Goal: Check status: Check status

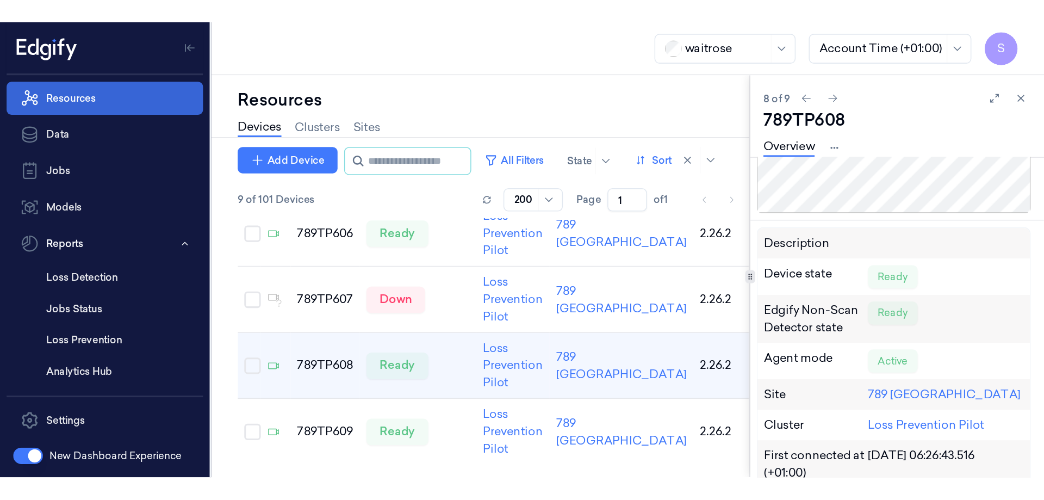
scroll to position [66, 0]
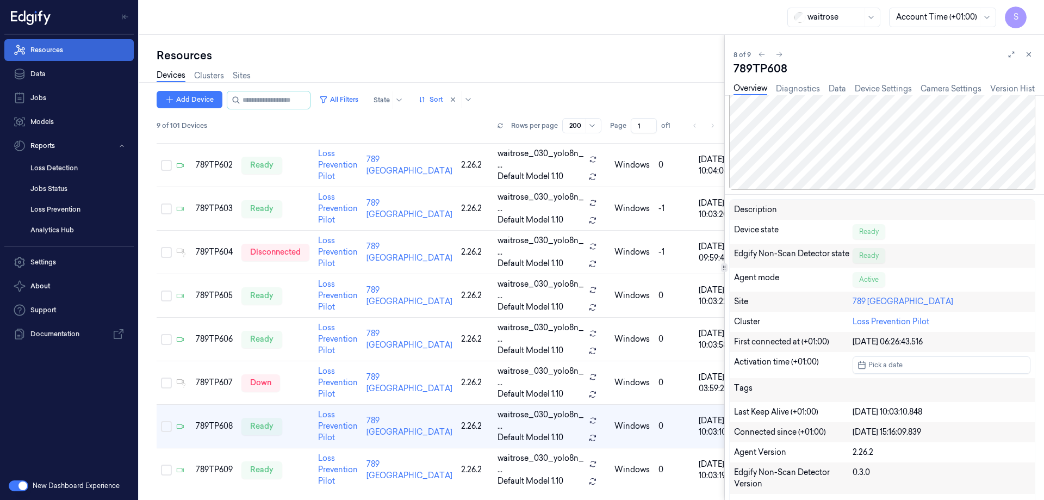
click at [56, 49] on link "Resources" at bounding box center [68, 50] width 129 height 22
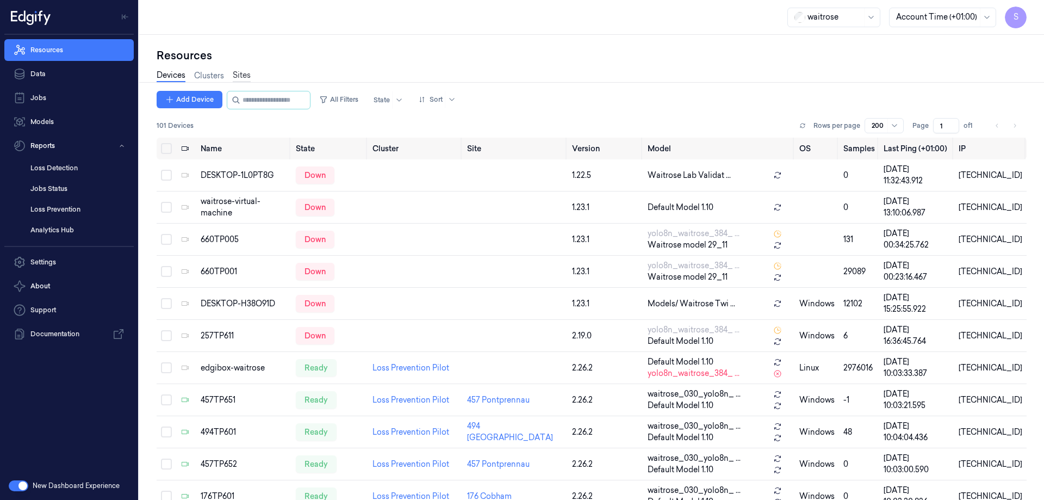
click at [241, 74] on link "Sites" at bounding box center [242, 76] width 18 height 13
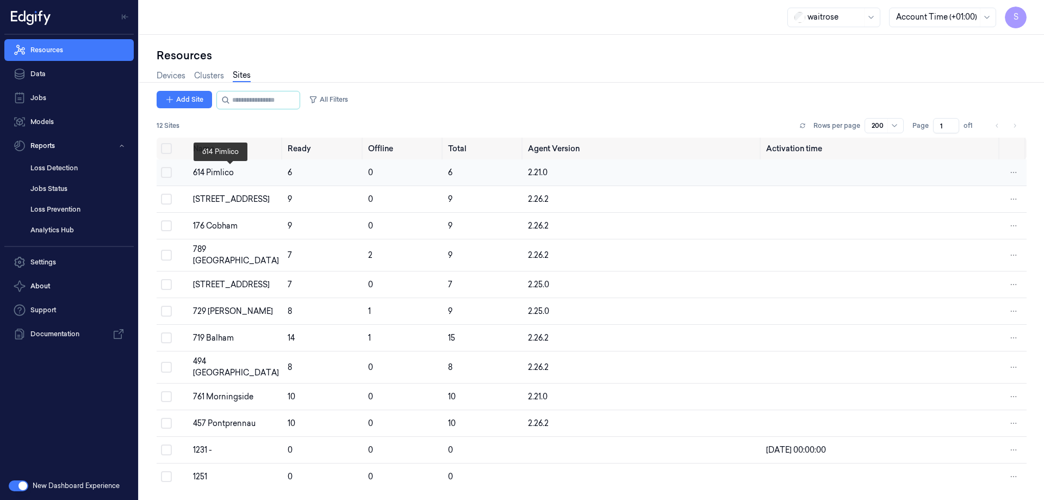
click at [220, 172] on div "614 Pimlico" at bounding box center [236, 172] width 86 height 11
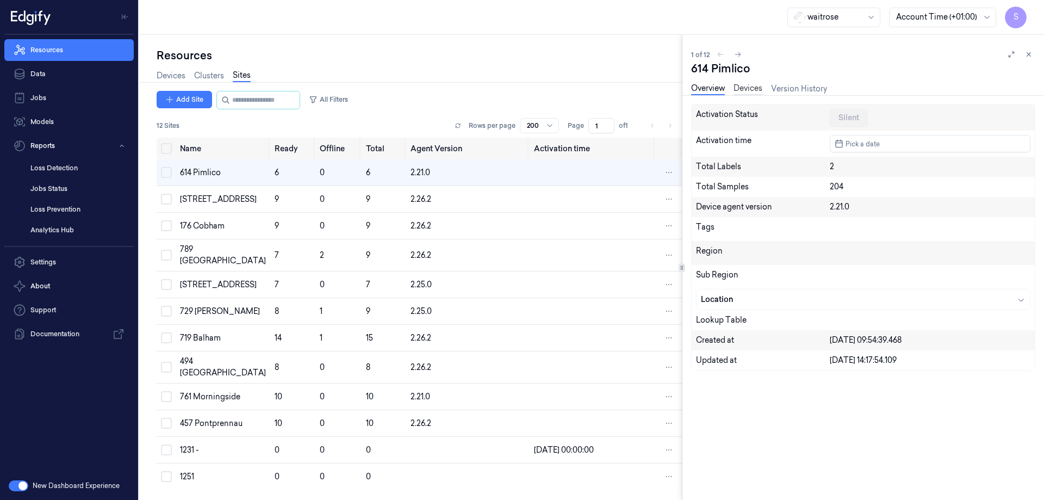
click at [688, 90] on link "Devices" at bounding box center [747, 89] width 29 height 13
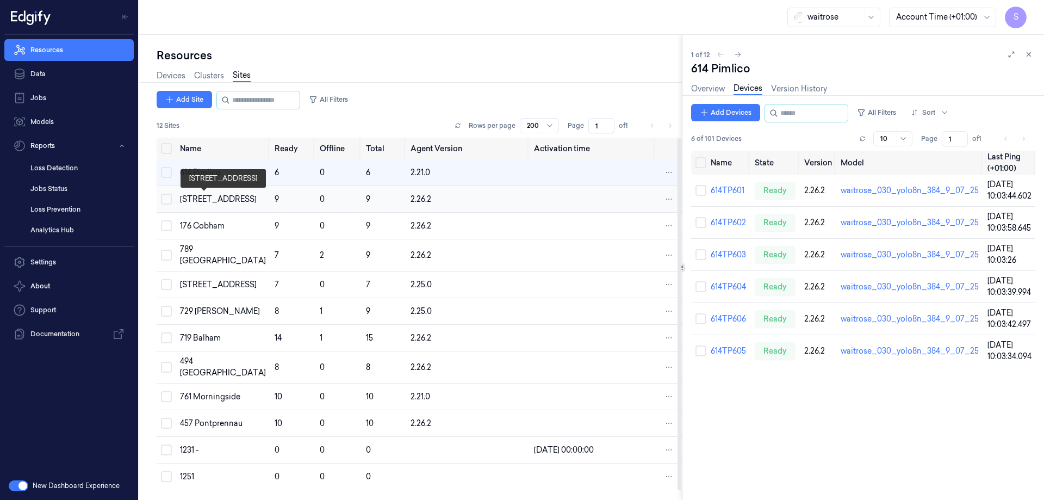
click at [197, 200] on div "[STREET_ADDRESS]" at bounding box center [223, 199] width 86 height 11
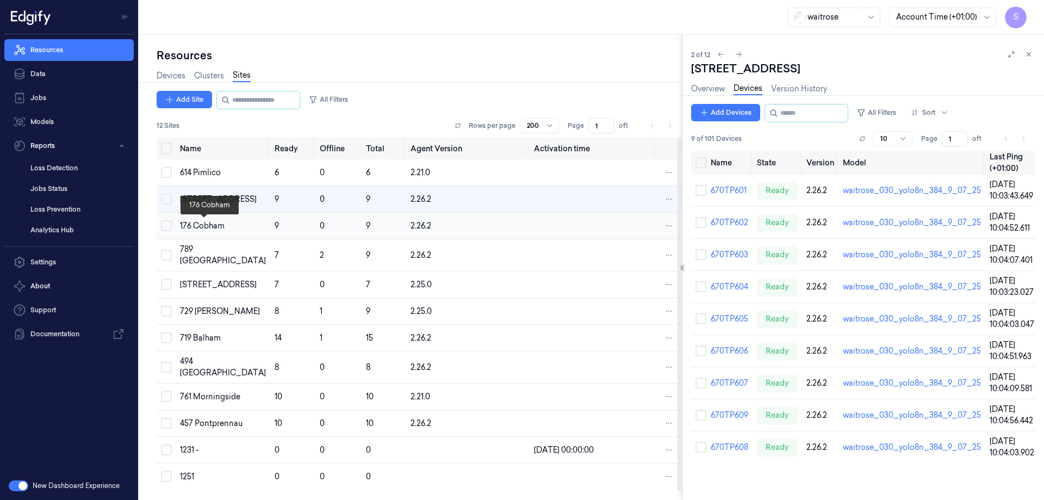
drag, startPoint x: 211, startPoint y: 223, endPoint x: 203, endPoint y: 223, distance: 8.7
click at [211, 223] on div "176 Cobham" at bounding box center [223, 225] width 86 height 11
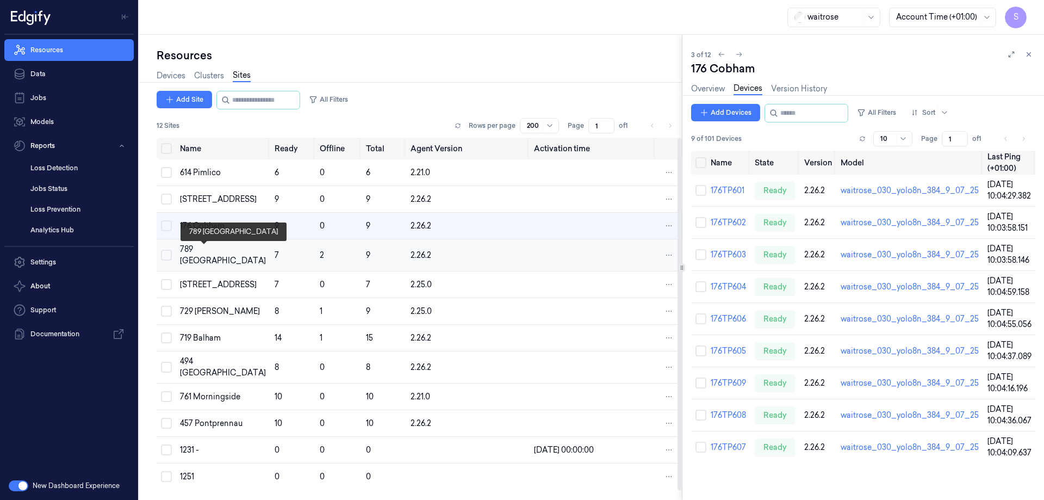
click at [198, 252] on div "789 [GEOGRAPHIC_DATA]" at bounding box center [223, 255] width 86 height 23
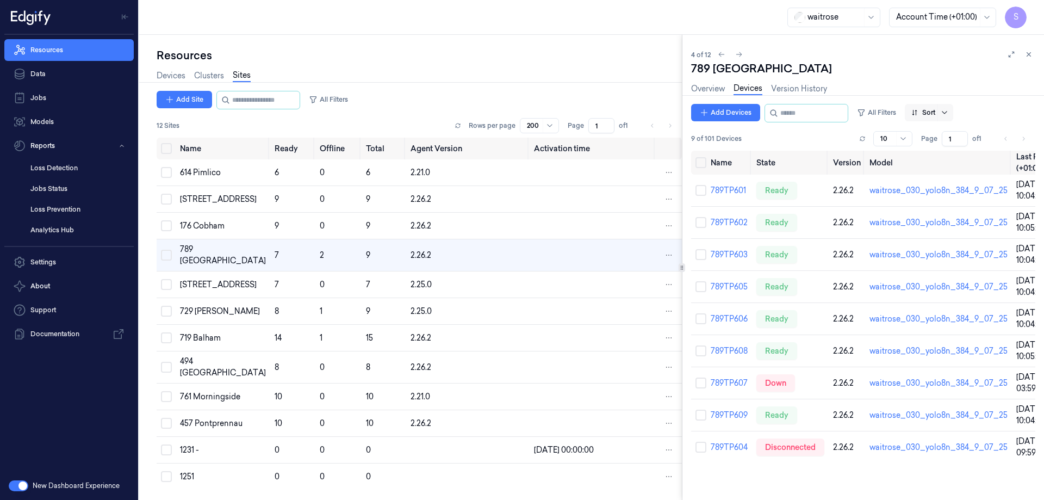
click at [688, 111] on icon at bounding box center [944, 112] width 9 height 9
click at [688, 169] on div "Name" at bounding box center [932, 170] width 22 height 11
click at [688, 289] on link "789TP604" at bounding box center [729, 287] width 37 height 10
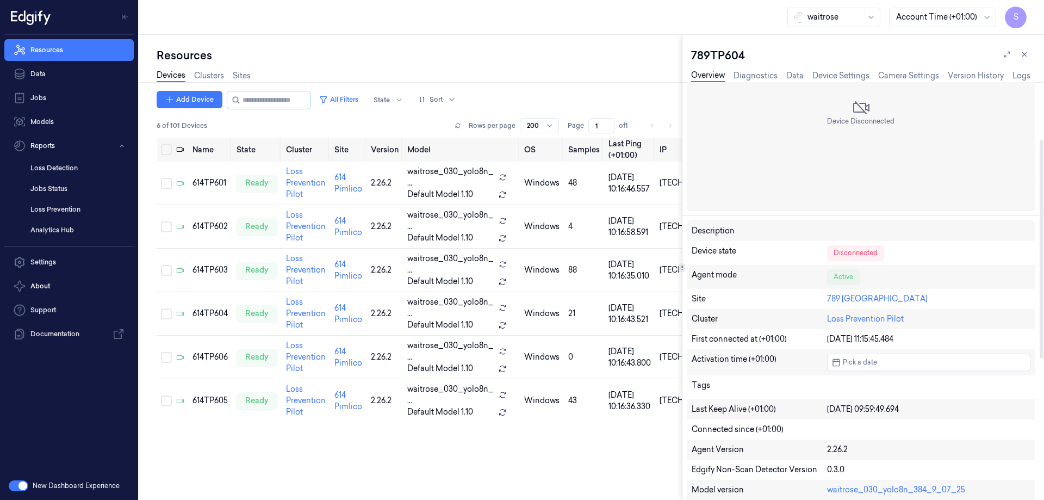
scroll to position [109, 0]
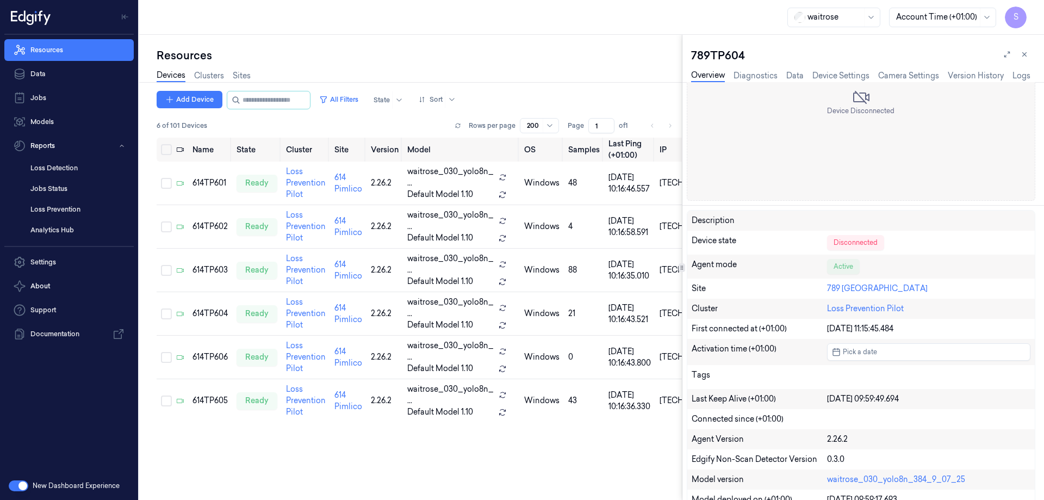
click at [688, 74] on link "Overview" at bounding box center [708, 76] width 34 height 13
click at [688, 72] on link "Logs" at bounding box center [1021, 76] width 18 height 13
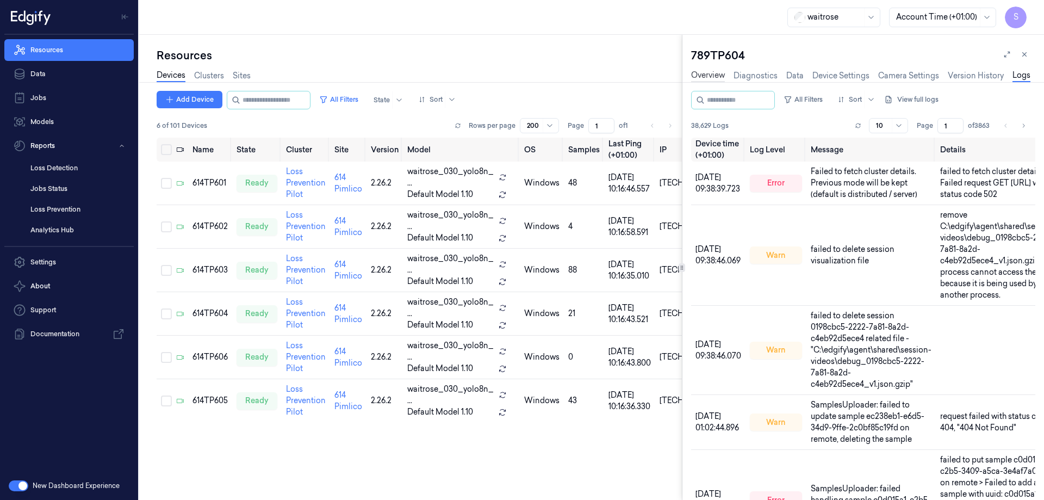
click at [688, 73] on link "Overview" at bounding box center [708, 76] width 34 height 13
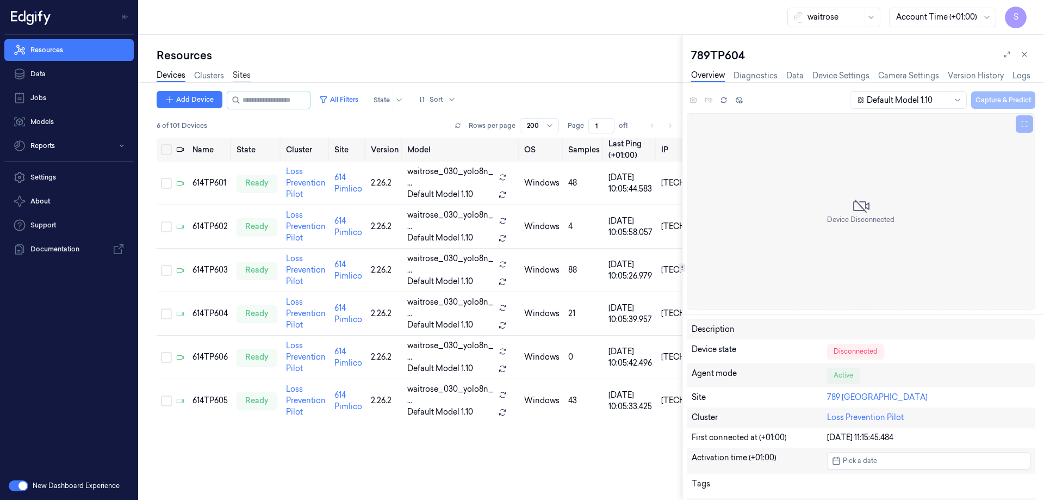
click at [245, 77] on link "Sites" at bounding box center [242, 76] width 18 height 13
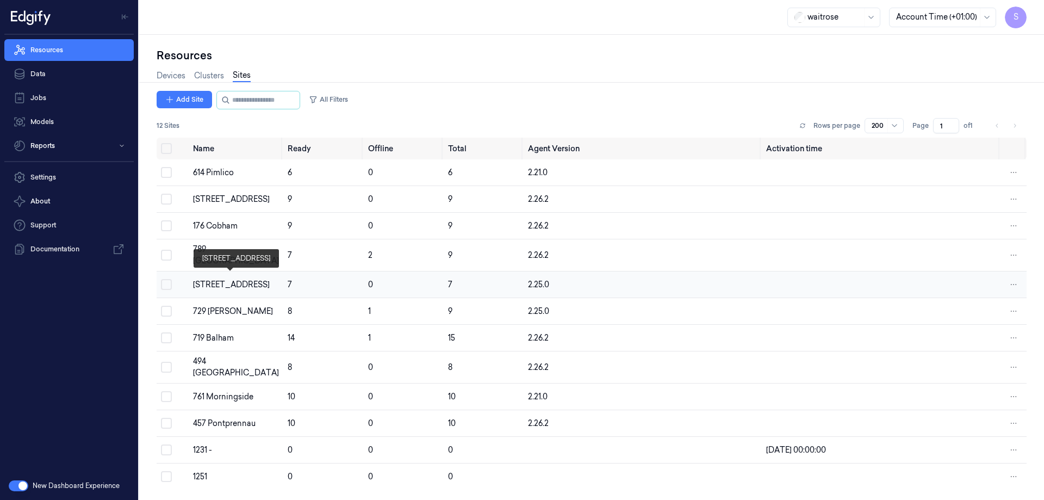
click at [233, 279] on div "[STREET_ADDRESS]" at bounding box center [236, 284] width 86 height 11
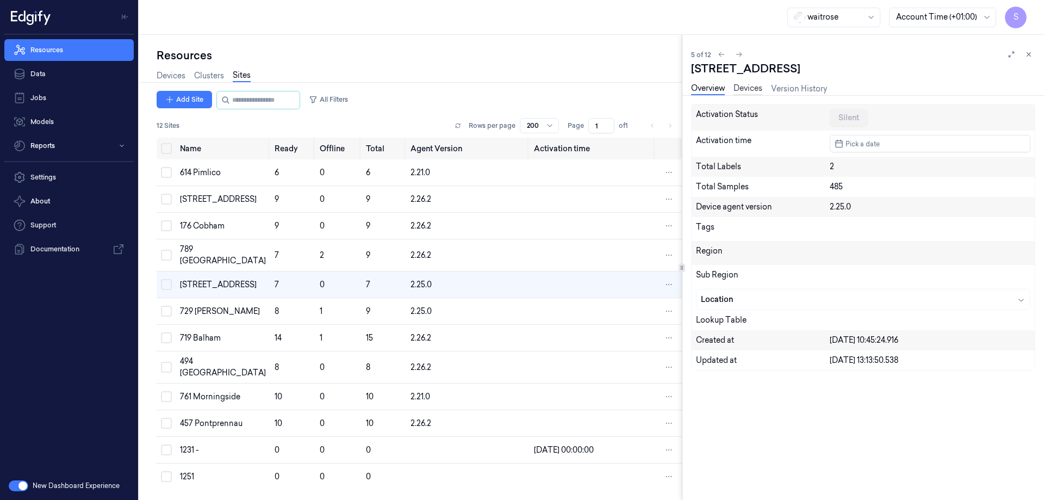
click at [741, 85] on link "Devices" at bounding box center [747, 89] width 29 height 13
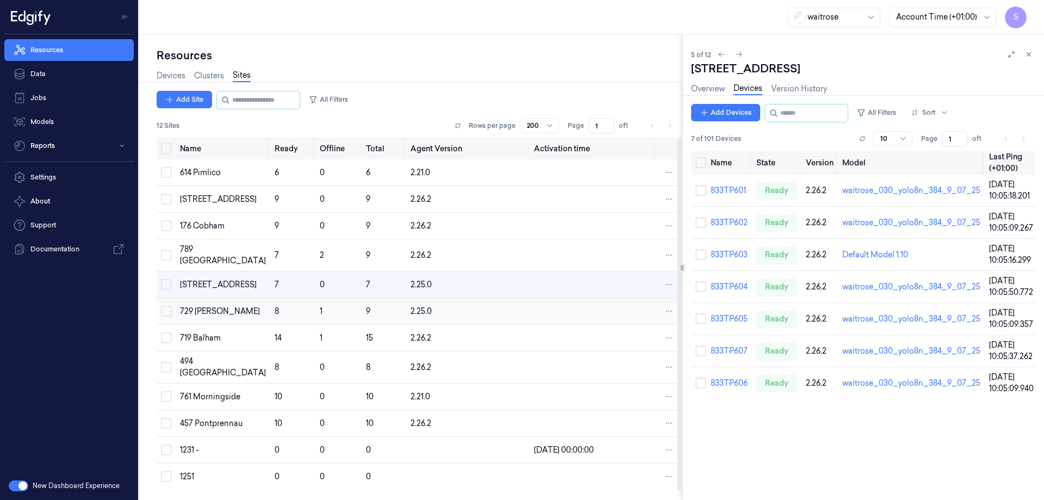
click at [198, 309] on div "729 [PERSON_NAME]" at bounding box center [223, 311] width 86 height 11
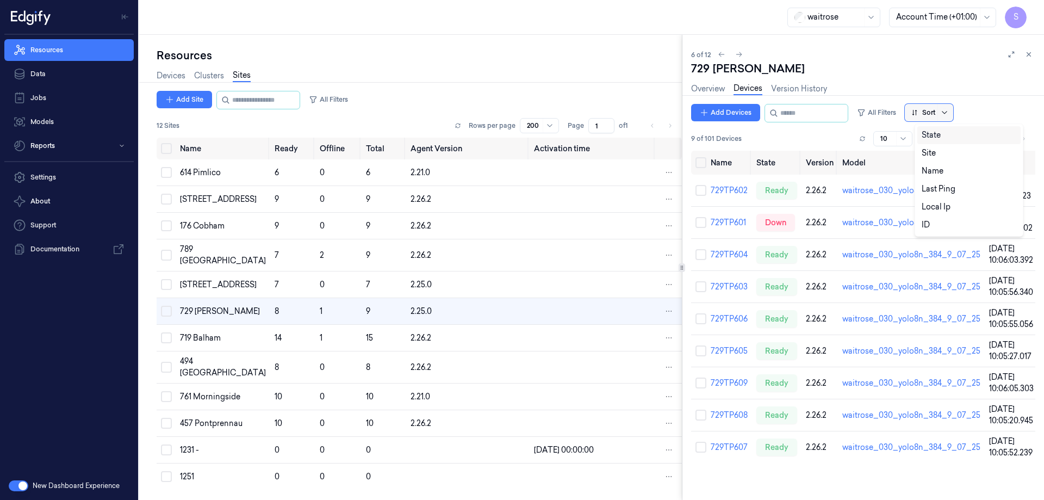
click at [949, 113] on icon at bounding box center [944, 112] width 9 height 9
click at [934, 171] on div "Name" at bounding box center [932, 170] width 22 height 11
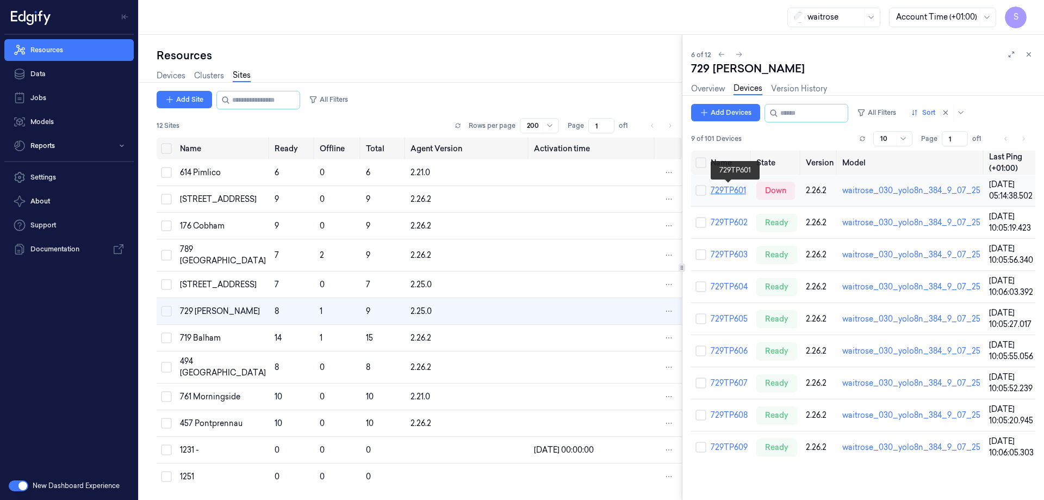
click at [722, 190] on link "729TP601" at bounding box center [728, 190] width 35 height 10
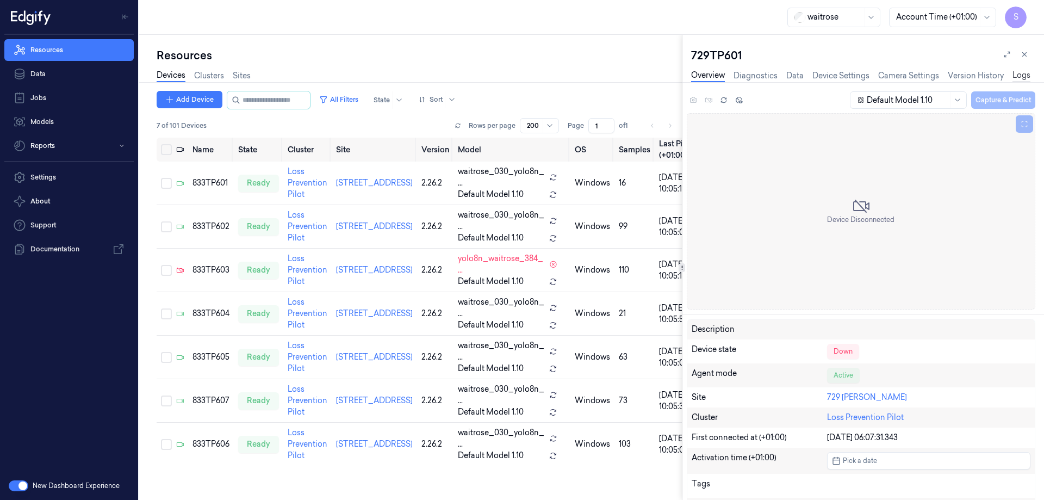
click at [1018, 73] on link "Logs" at bounding box center [1021, 76] width 18 height 13
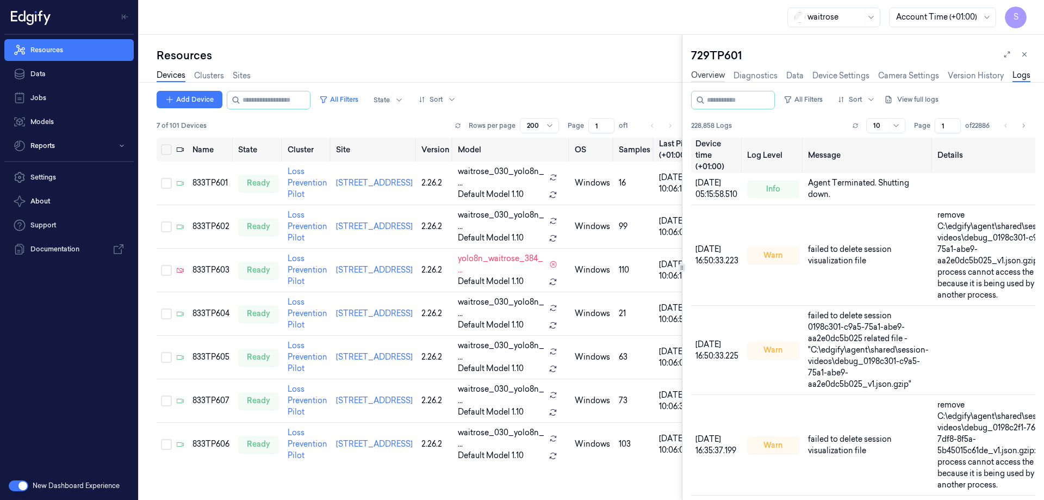
click at [704, 72] on link "Overview" at bounding box center [708, 76] width 34 height 13
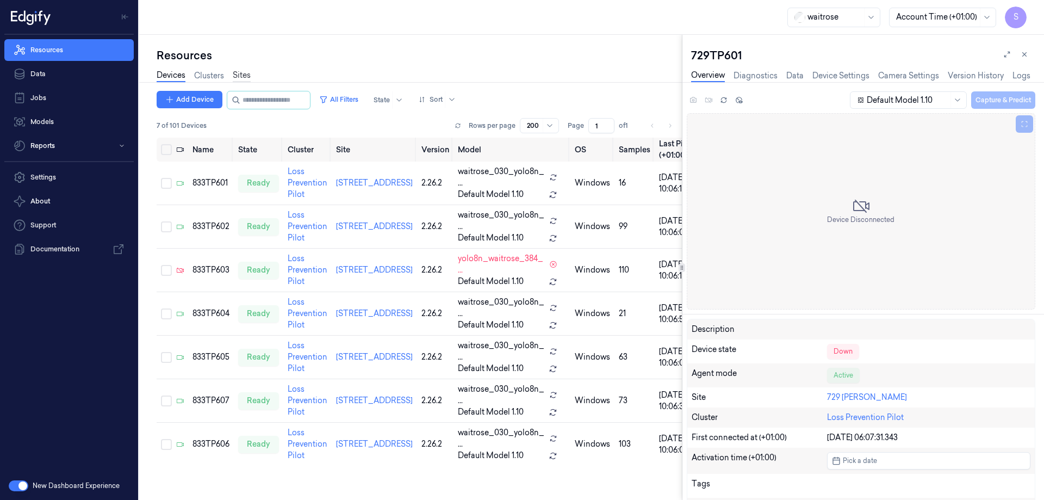
click at [240, 72] on link "Sites" at bounding box center [242, 76] width 18 height 13
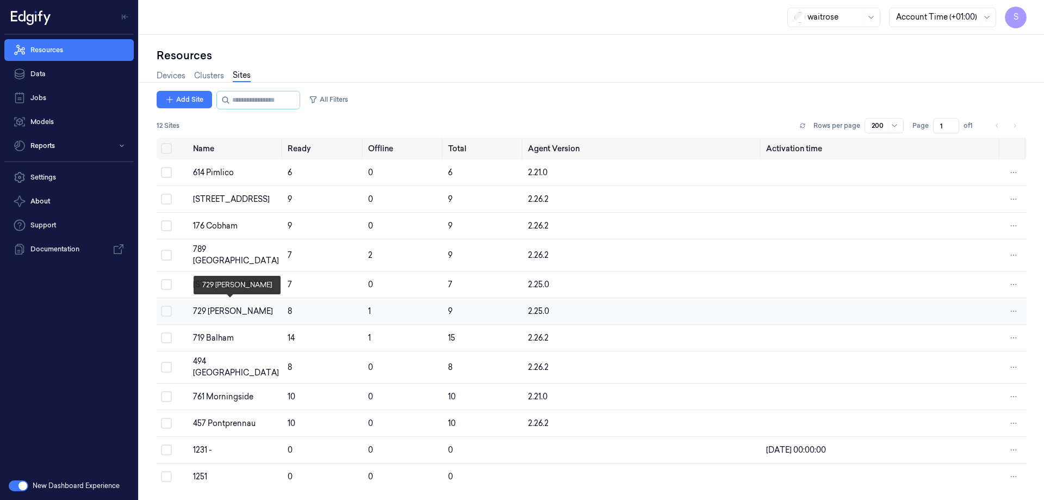
click at [219, 310] on div "729 [PERSON_NAME]" at bounding box center [236, 311] width 86 height 11
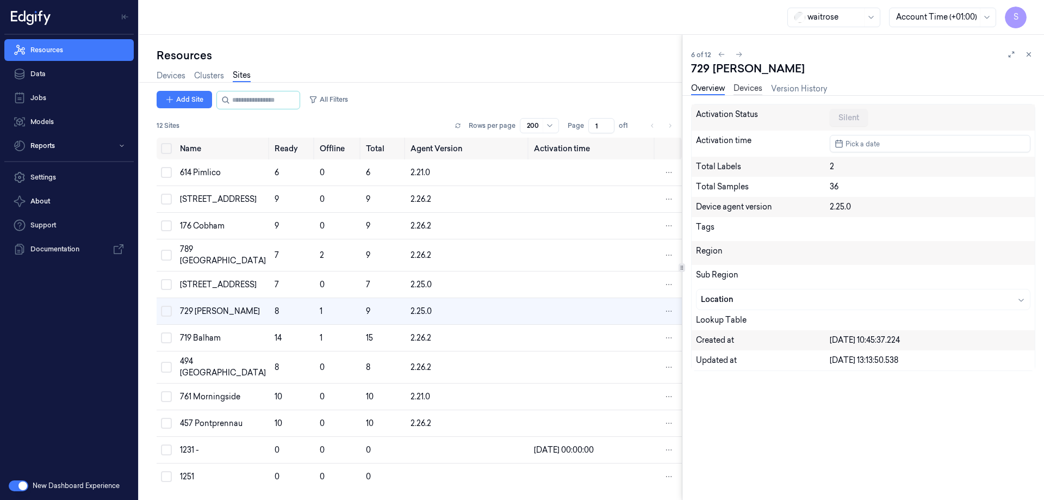
click at [755, 86] on link "Devices" at bounding box center [747, 89] width 29 height 13
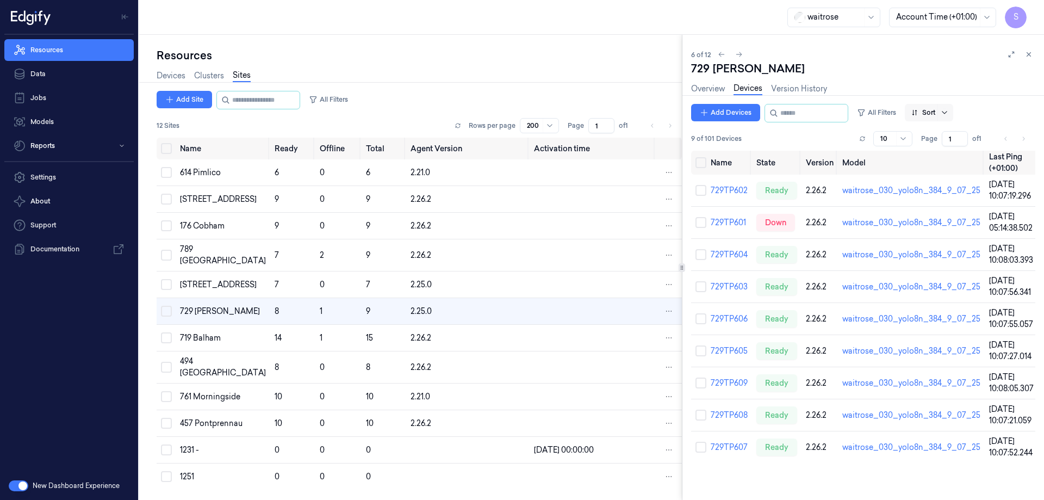
click at [949, 109] on icon at bounding box center [944, 112] width 9 height 9
click at [928, 169] on div "Name" at bounding box center [932, 170] width 22 height 11
click at [201, 333] on div "719 Balham" at bounding box center [223, 337] width 86 height 11
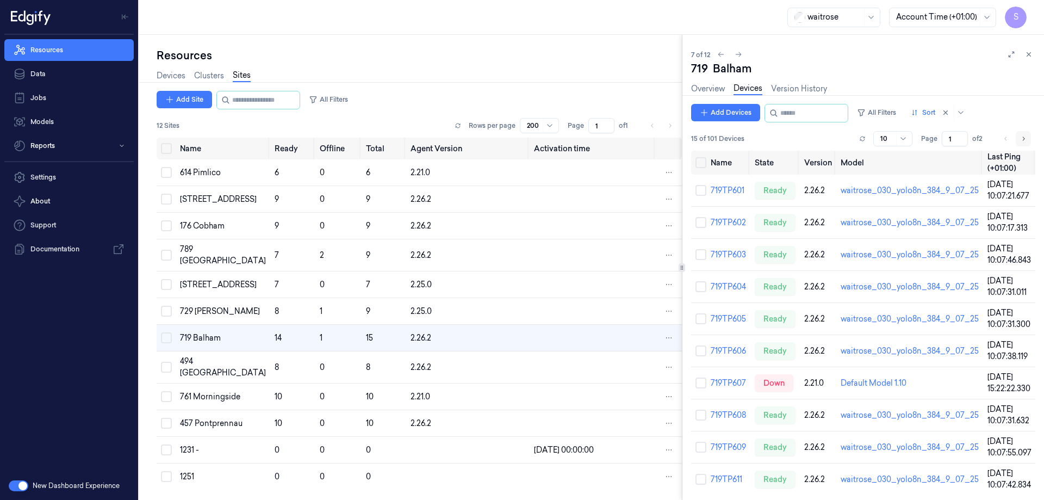
click at [1023, 136] on icon "Go to next page" at bounding box center [1023, 138] width 7 height 9
type input "2"
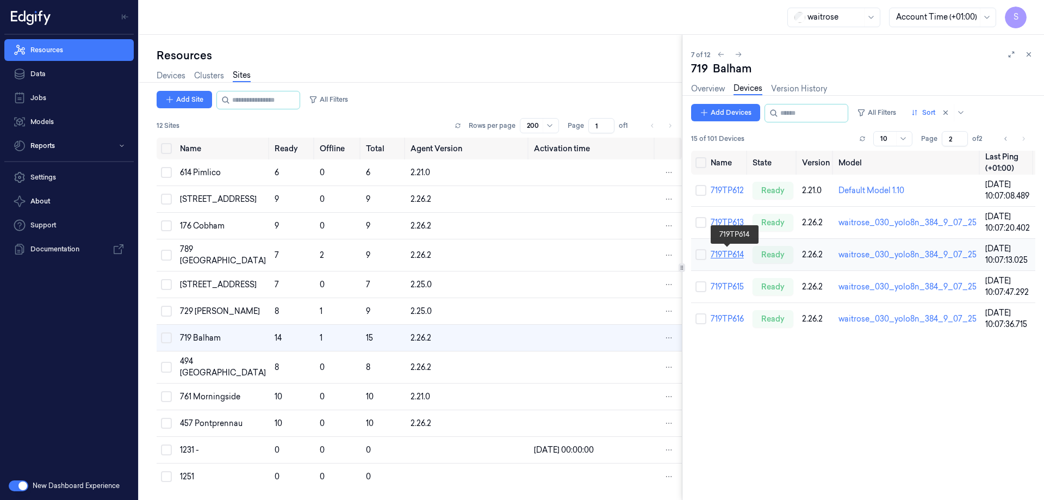
click at [721, 254] on link "719TP614" at bounding box center [727, 255] width 33 height 10
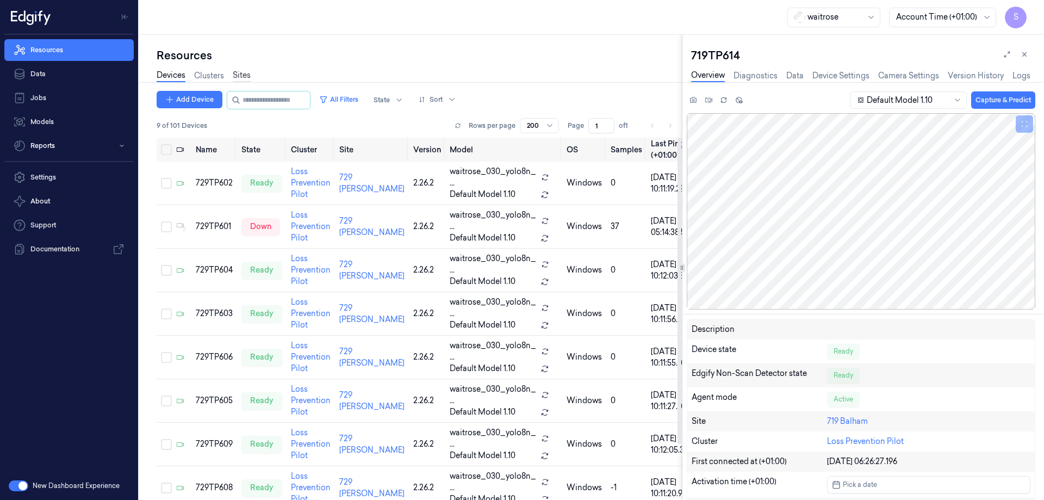
click at [245, 75] on link "Sites" at bounding box center [242, 76] width 18 height 13
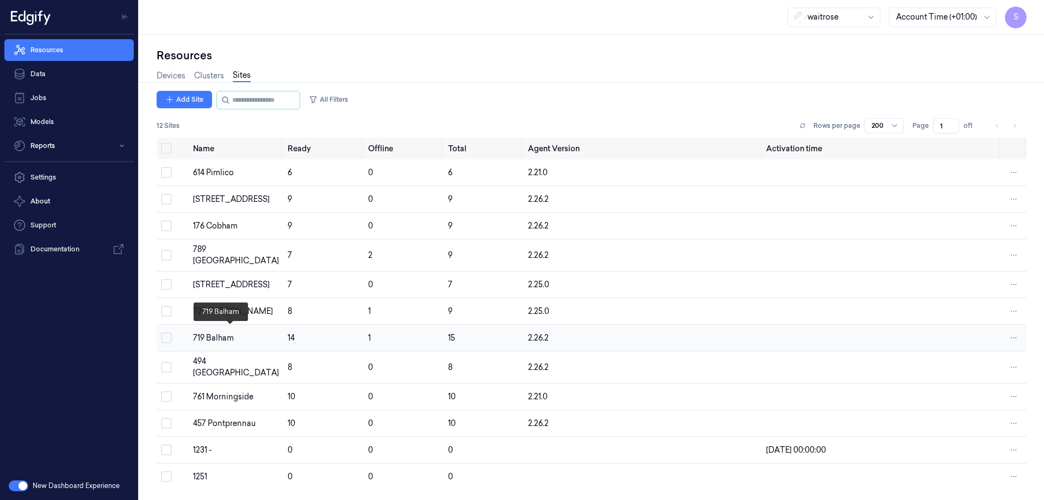
click at [229, 332] on div "719 Balham" at bounding box center [236, 337] width 86 height 11
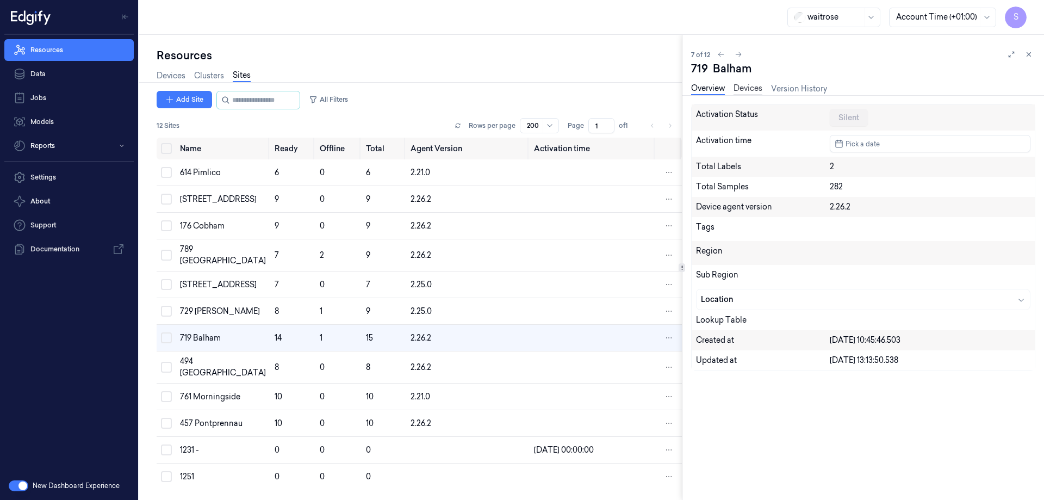
click at [741, 90] on link "Devices" at bounding box center [747, 89] width 29 height 13
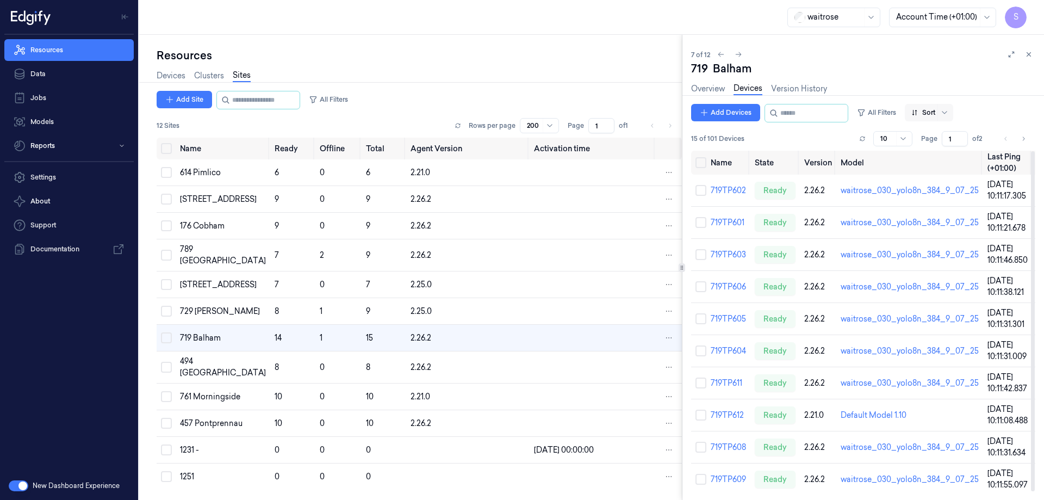
click at [953, 110] on div "Sort" at bounding box center [929, 112] width 48 height 17
drag, startPoint x: 942, startPoint y: 173, endPoint x: 949, endPoint y: 161, distance: 13.9
click at [941, 173] on div "Name" at bounding box center [932, 170] width 22 height 11
click at [1021, 140] on icon "Go to next page" at bounding box center [1023, 138] width 7 height 9
type input "2"
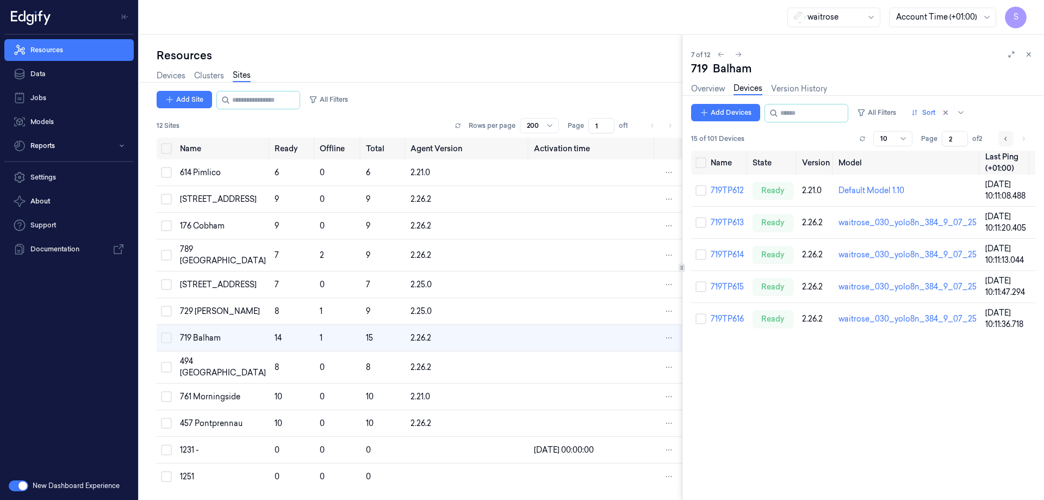
click at [1007, 140] on icon "Go to previous page" at bounding box center [1005, 138] width 7 height 9
type input "1"
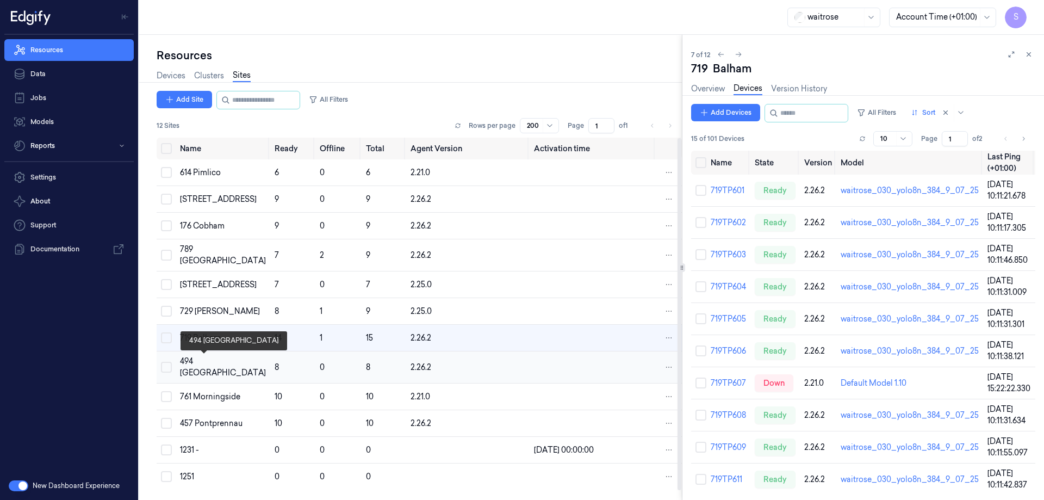
click at [190, 366] on div "494 [GEOGRAPHIC_DATA]" at bounding box center [223, 367] width 86 height 23
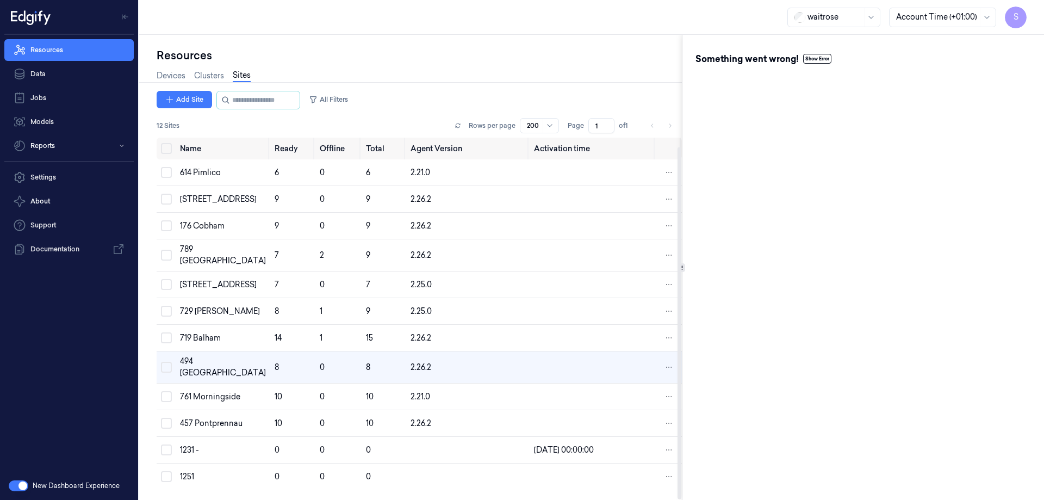
scroll to position [9, 0]
click at [818, 57] on button "Show Error" at bounding box center [817, 59] width 28 height 10
click at [753, 77] on pre "Network Error" at bounding box center [862, 74] width 335 height 14
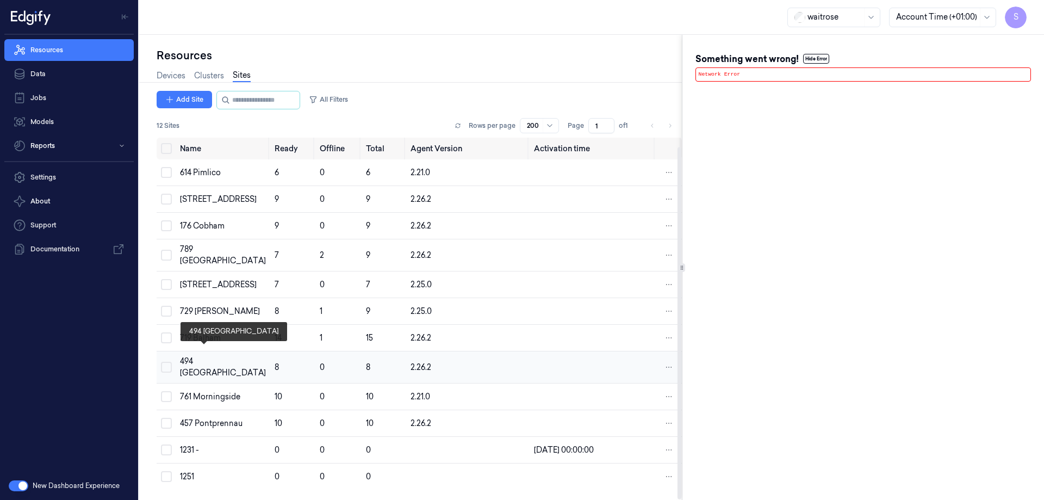
click at [201, 356] on div "494 [GEOGRAPHIC_DATA]" at bounding box center [223, 367] width 86 height 23
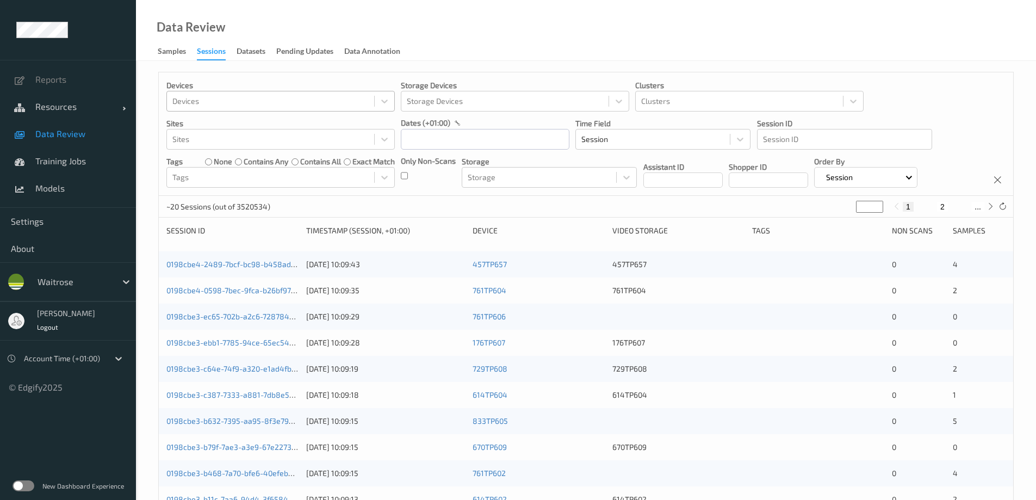
click at [236, 102] on div at bounding box center [270, 101] width 196 height 13
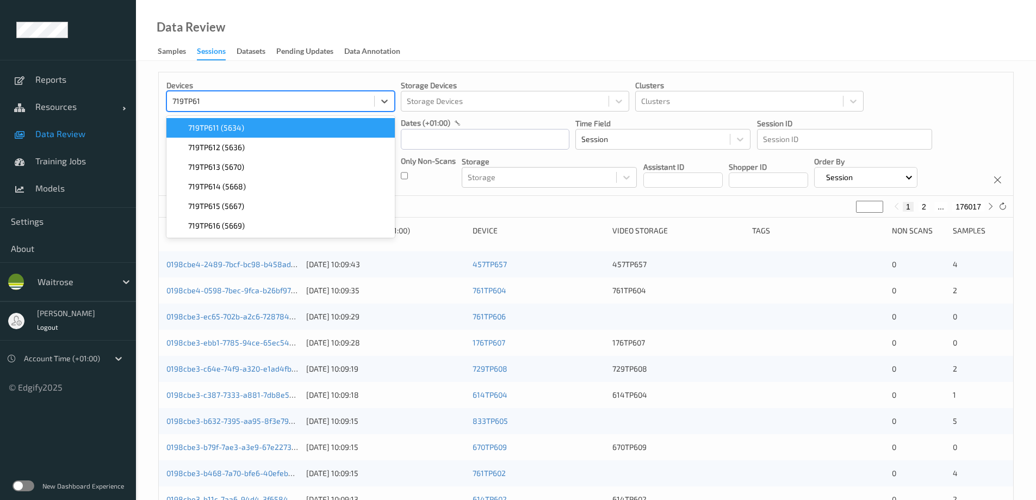
type input "719TP614"
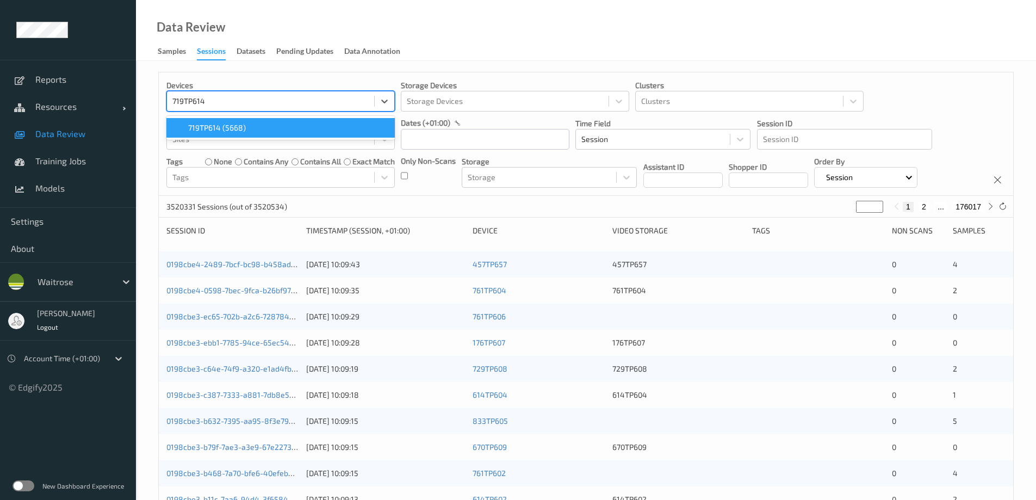
click at [232, 128] on span "719TP614 (5668)" at bounding box center [217, 127] width 58 height 11
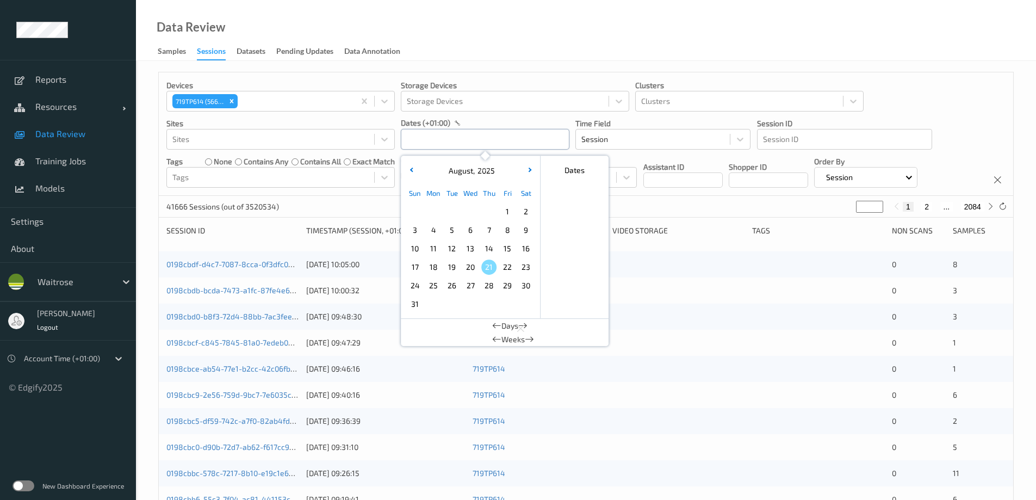
click at [448, 141] on input "text" at bounding box center [485, 139] width 169 height 21
click at [487, 266] on span "21" at bounding box center [488, 266] width 15 height 15
click at [510, 35] on div "Data Review Samples Sessions Datasets Pending Updates Data Annotation" at bounding box center [586, 30] width 900 height 61
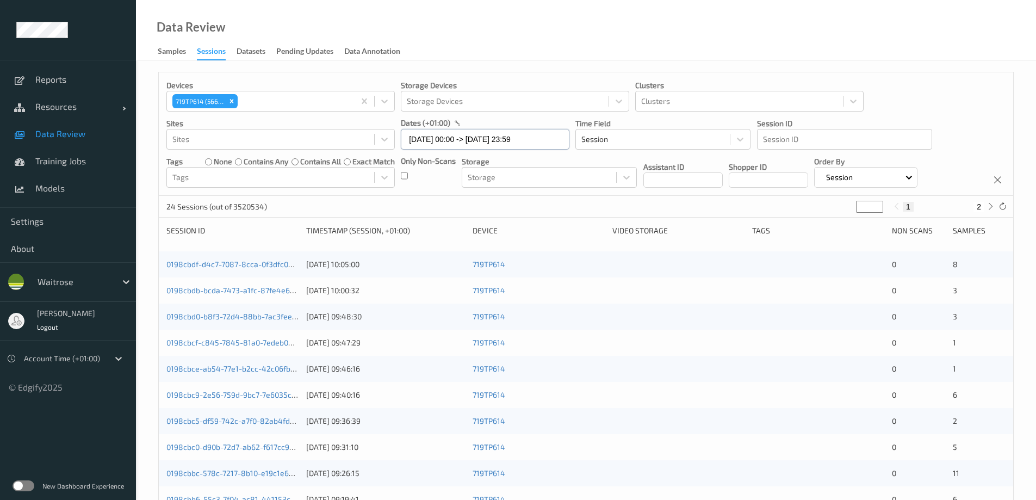
click at [427, 143] on input "21/08/2025 00:00 -> 21/08/2025 23:59" at bounding box center [485, 139] width 169 height 21
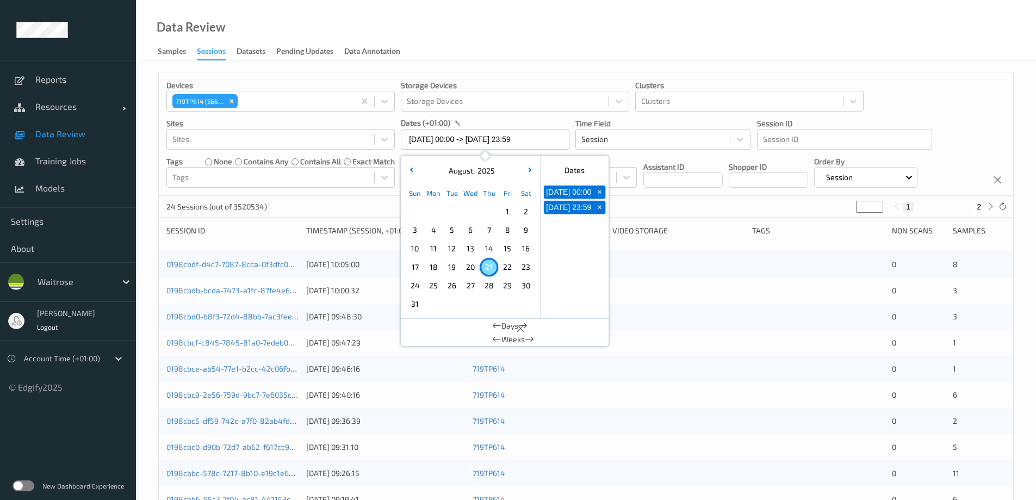
click at [471, 270] on span "20" at bounding box center [470, 266] width 15 height 15
type input "20/08/2025 00:00 -> 20/08/2025 23:59"
click at [456, 49] on div "Data Review Samples Sessions Datasets Pending Updates Data Annotation" at bounding box center [586, 30] width 900 height 61
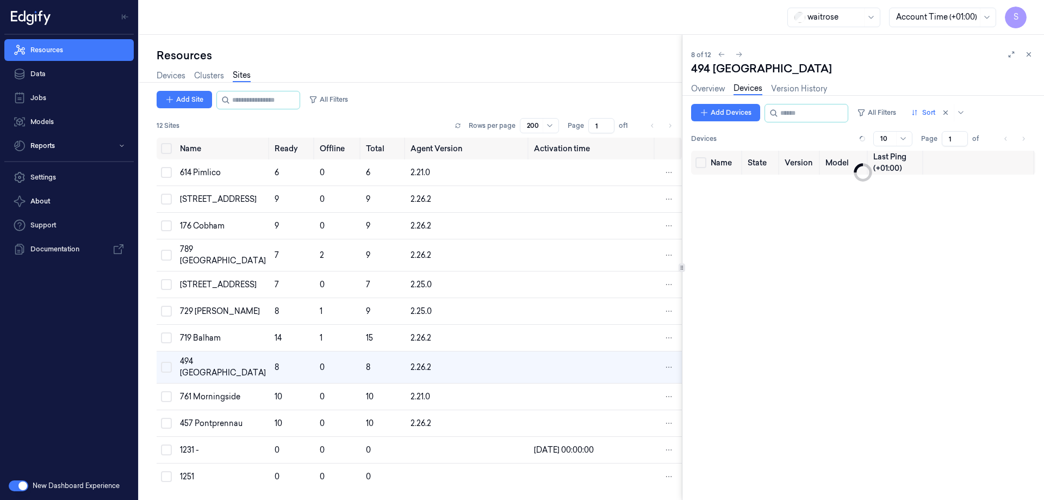
scroll to position [9, 0]
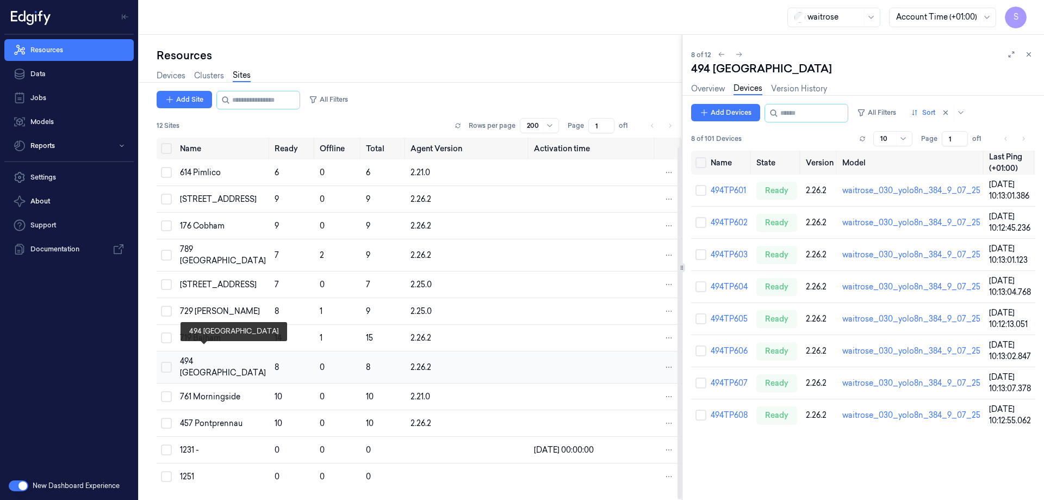
click at [191, 357] on div "494 [GEOGRAPHIC_DATA]" at bounding box center [223, 367] width 86 height 23
click at [193, 391] on div "761 Morningside" at bounding box center [223, 396] width 86 height 11
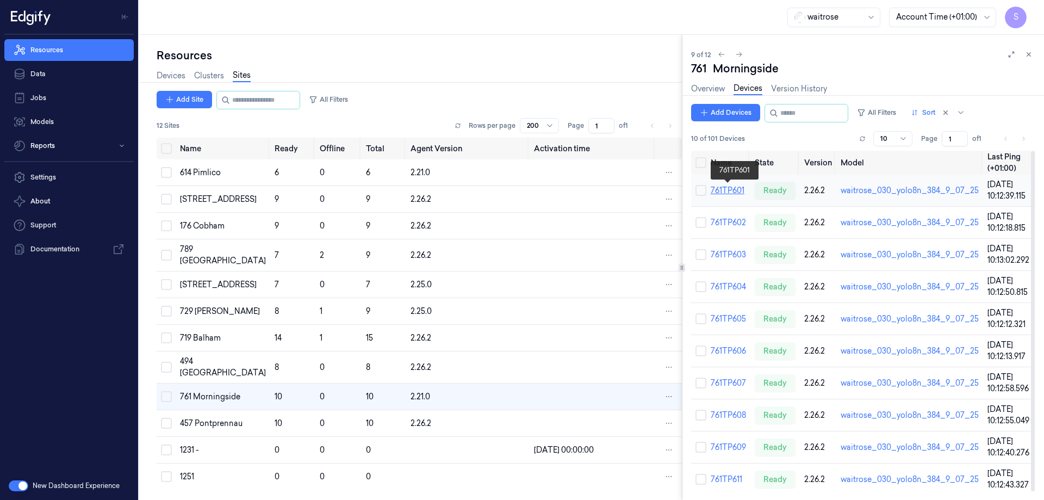
click at [724, 189] on link "761TP601" at bounding box center [728, 190] width 34 height 10
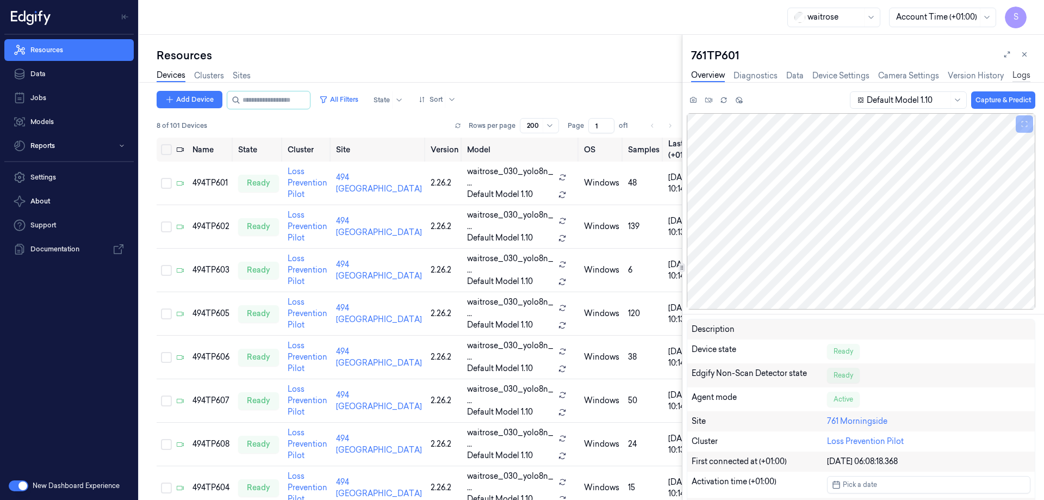
click at [1020, 72] on link "Logs" at bounding box center [1021, 76] width 18 height 13
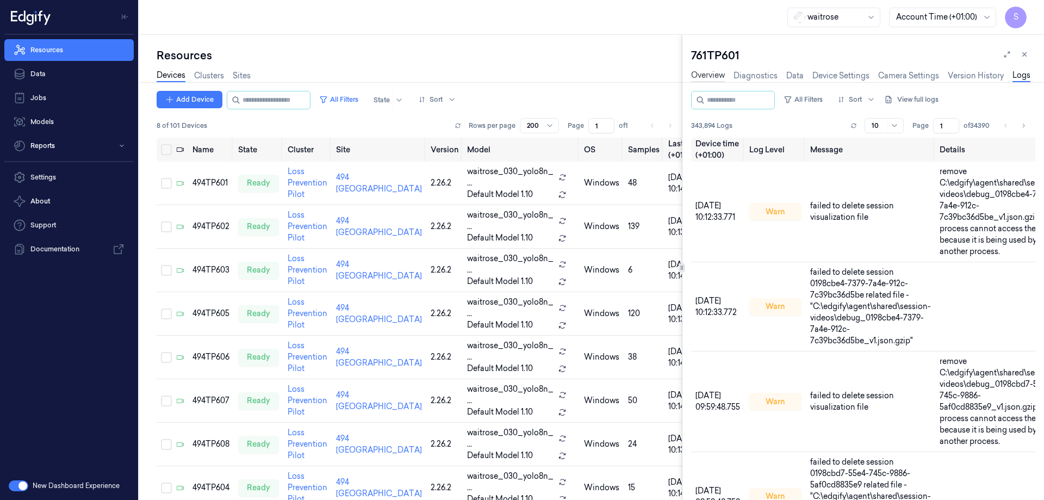
click at [717, 76] on link "Overview" at bounding box center [708, 76] width 34 height 13
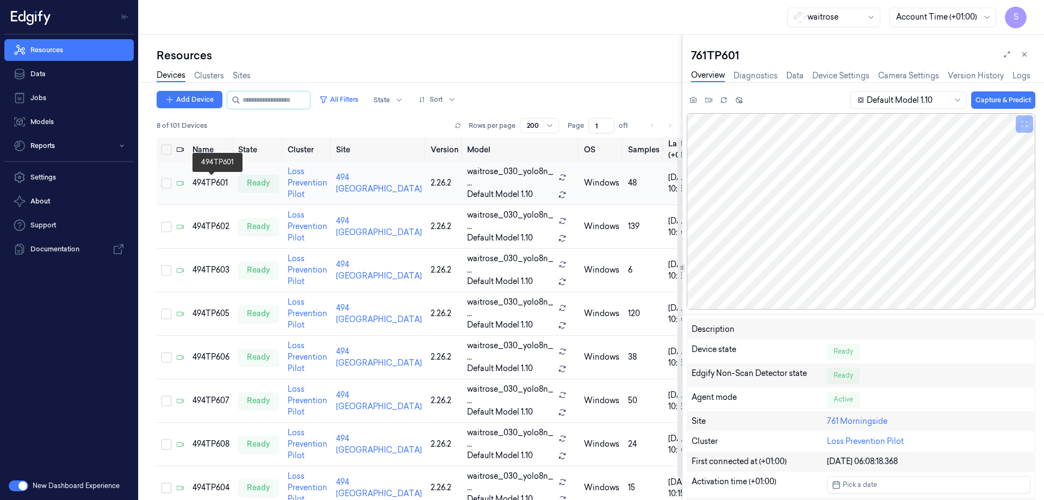
click at [211, 184] on div "494TP601" at bounding box center [210, 182] width 37 height 11
click at [208, 181] on div "494TP601" at bounding box center [210, 182] width 37 height 11
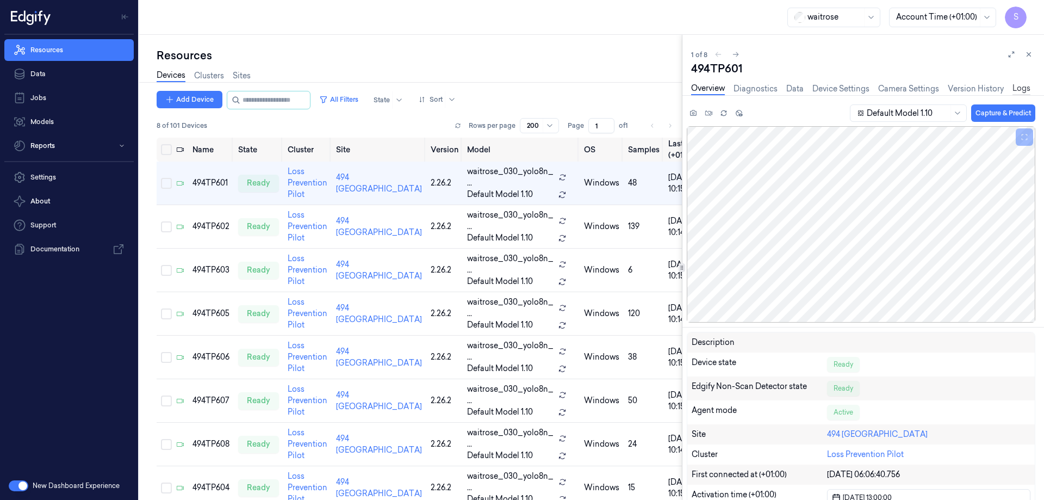
click at [1021, 89] on link "Logs" at bounding box center [1021, 89] width 18 height 13
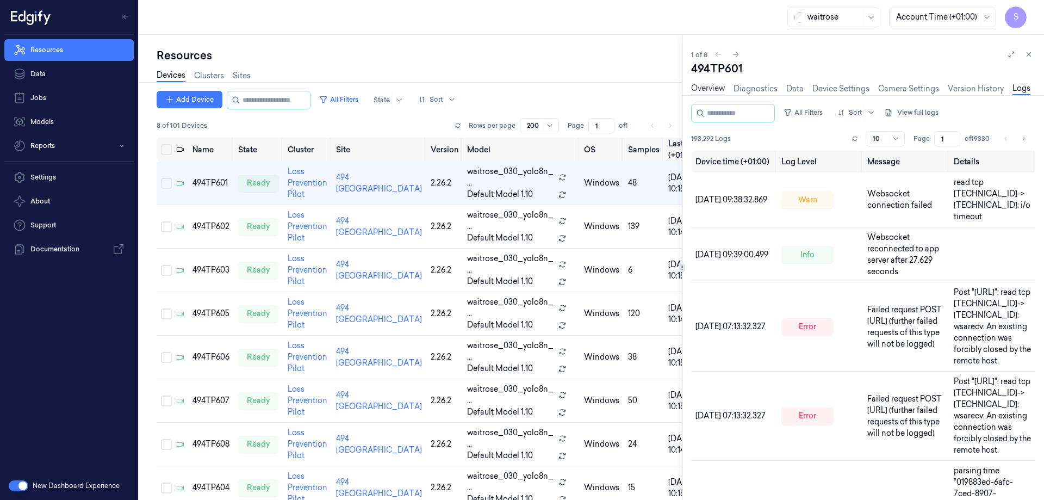
click at [702, 90] on link "Overview" at bounding box center [708, 89] width 34 height 13
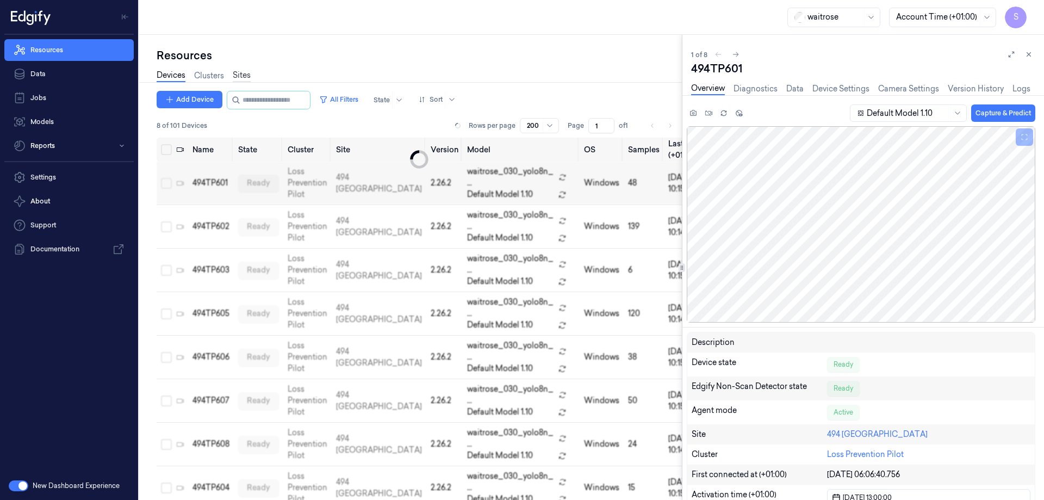
click at [237, 74] on link "Sites" at bounding box center [242, 76] width 18 height 13
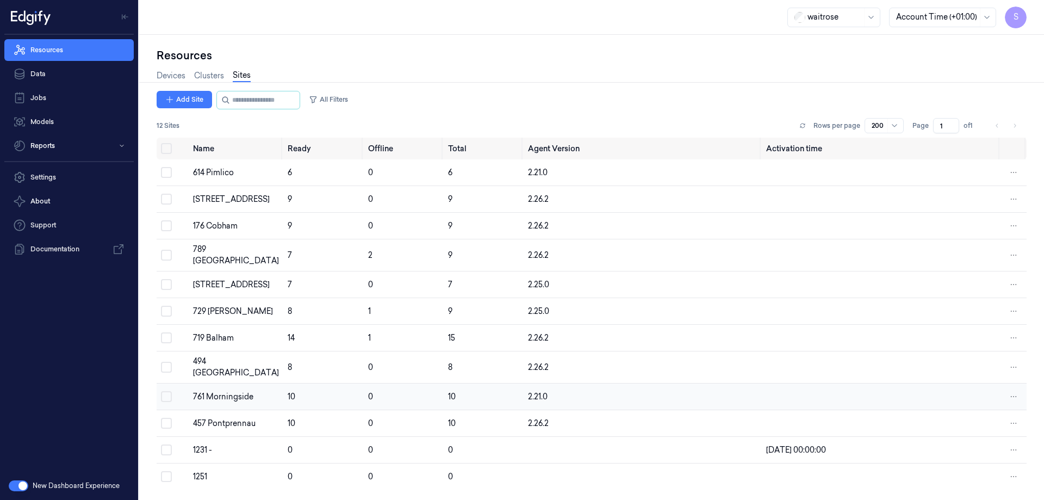
click at [217, 391] on div "761 Morningside" at bounding box center [236, 396] width 86 height 11
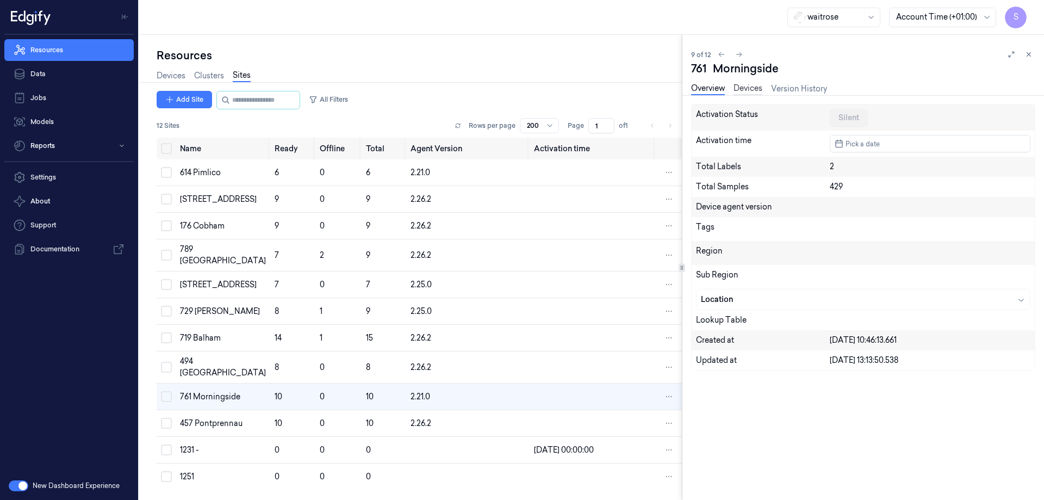
click at [752, 86] on link "Devices" at bounding box center [747, 89] width 29 height 13
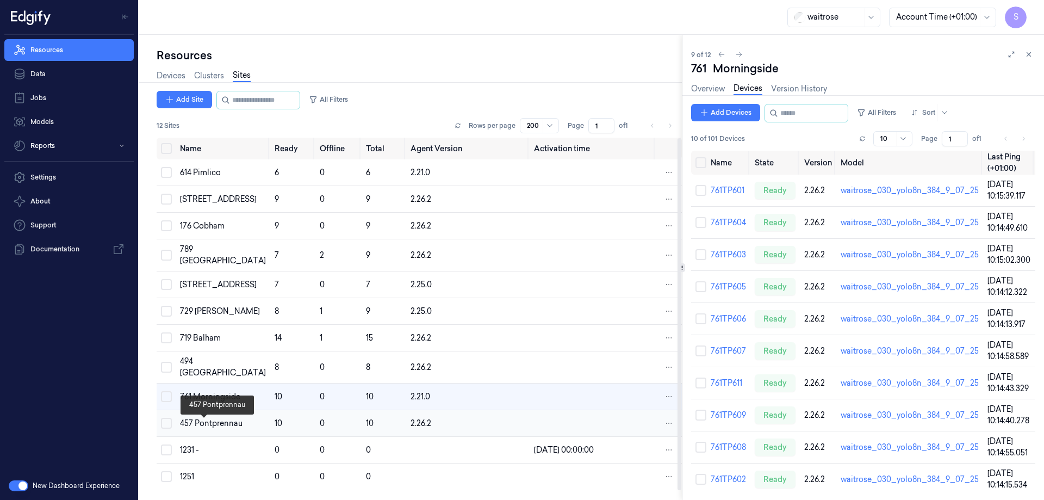
click at [203, 429] on div "457 Pontprennau" at bounding box center [223, 423] width 86 height 11
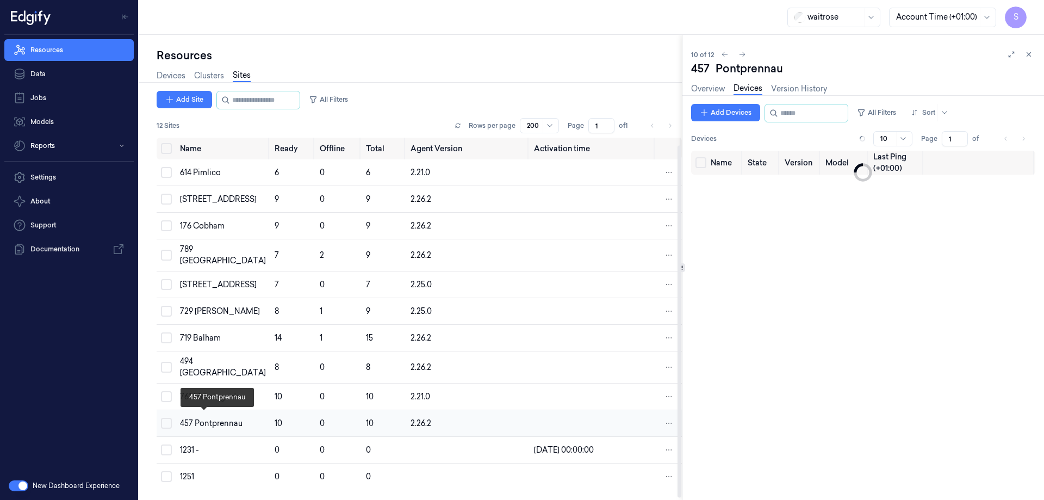
scroll to position [9, 0]
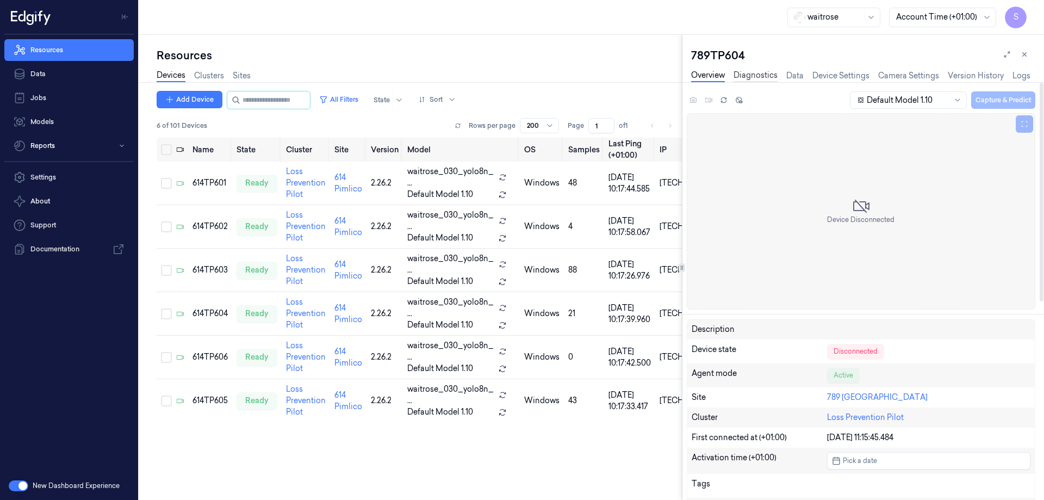
click at [757, 79] on link "Diagnostics" at bounding box center [755, 76] width 44 height 13
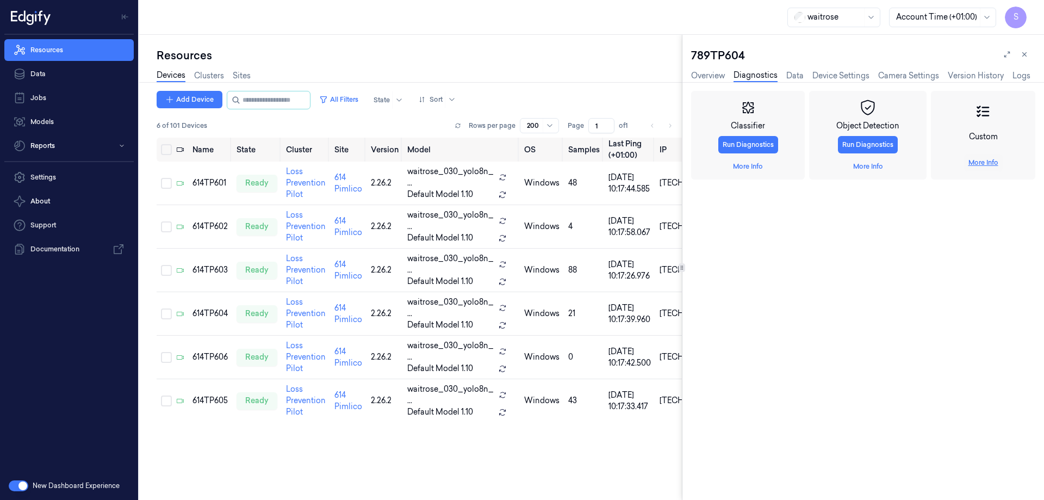
click at [983, 160] on link "More Info" at bounding box center [983, 163] width 30 height 10
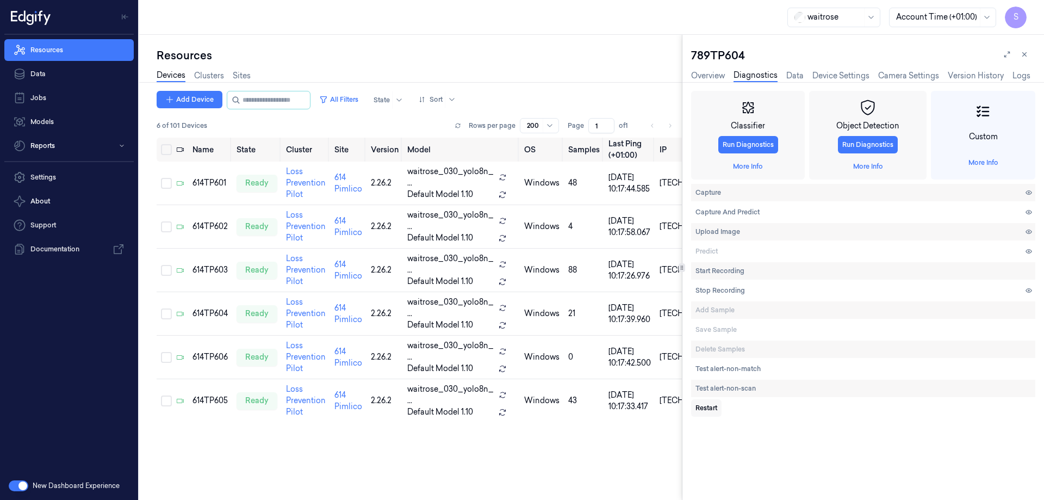
click at [709, 406] on span "Restart" at bounding box center [706, 408] width 22 height 10
click at [867, 165] on link "More Info" at bounding box center [868, 166] width 30 height 10
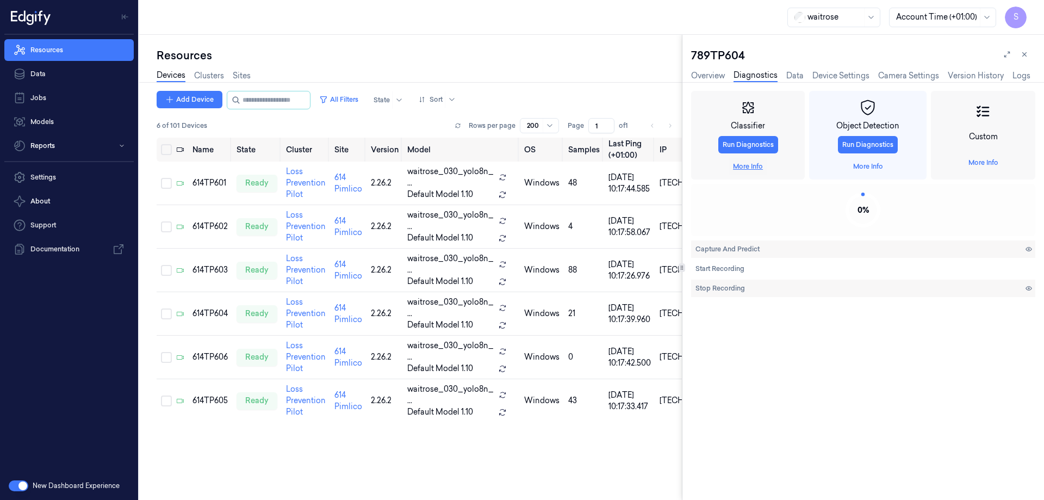
click at [756, 167] on link "More Info" at bounding box center [748, 166] width 30 height 10
click at [713, 76] on link "Overview" at bounding box center [708, 76] width 34 height 13
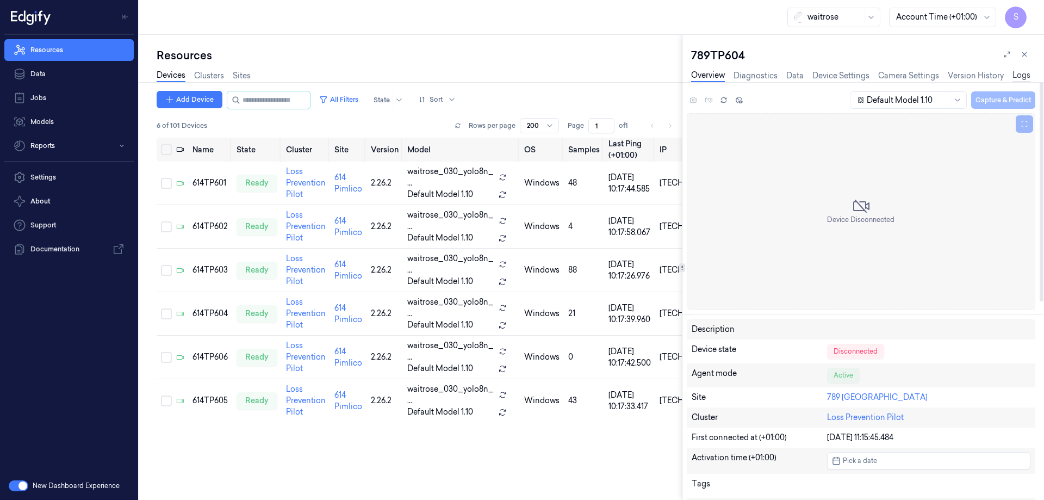
click at [1020, 74] on link "Logs" at bounding box center [1021, 76] width 18 height 13
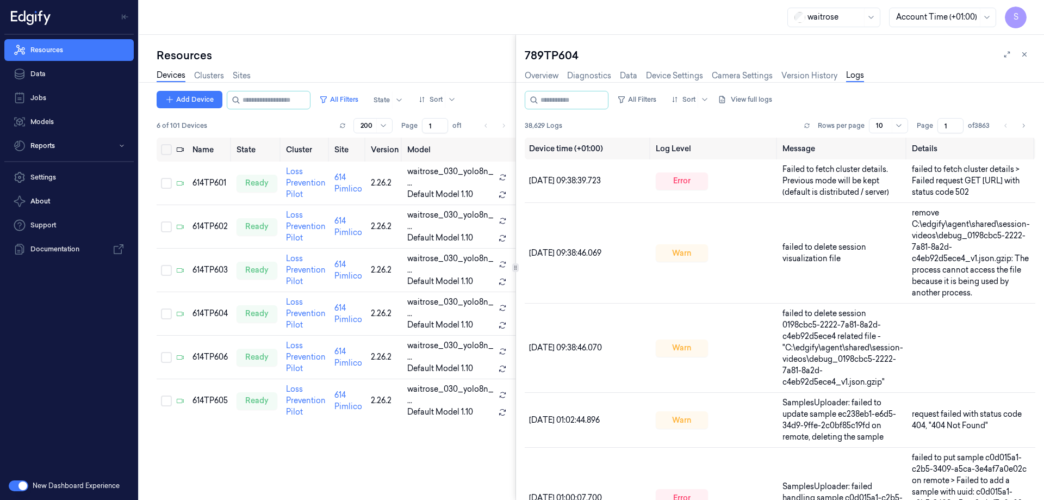
click at [516, 287] on div at bounding box center [515, 267] width 1 height 465
click at [907, 195] on td "failed to fetch cluster details > Failed request GET [URL] with status code 502" at bounding box center [971, 180] width 128 height 43
drag, startPoint x: 905, startPoint y: 194, endPoint x: 836, endPoint y: 199, distance: 69.3
click at [907, 199] on td "failed to fetch cluster details > Failed request GET [URL] with status code 502" at bounding box center [971, 180] width 128 height 43
copy span "status code 502"
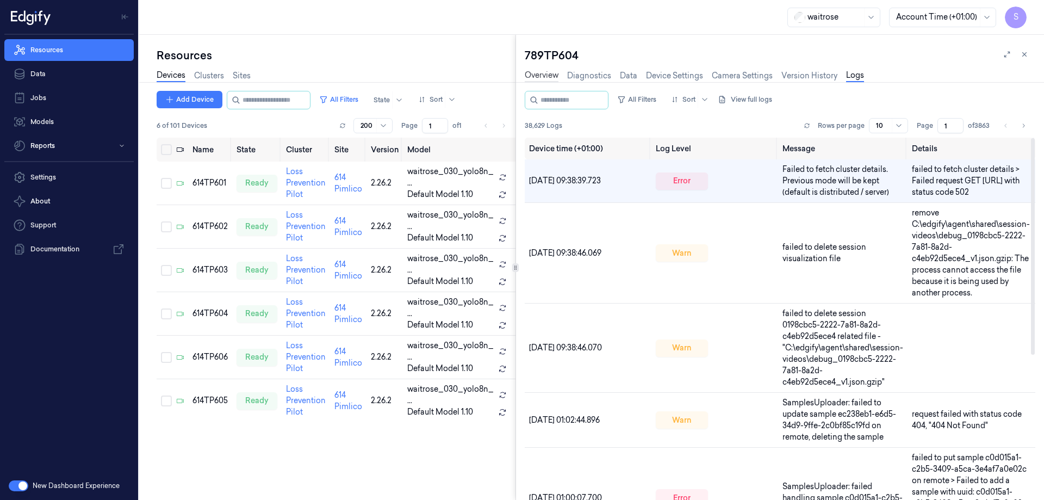
click at [546, 76] on link "Overview" at bounding box center [542, 76] width 34 height 13
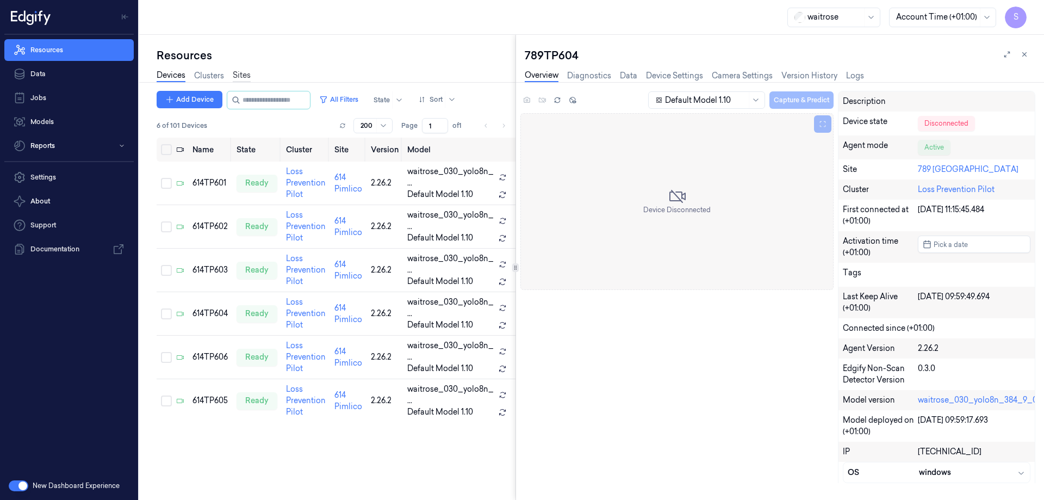
click at [240, 72] on link "Sites" at bounding box center [242, 76] width 18 height 13
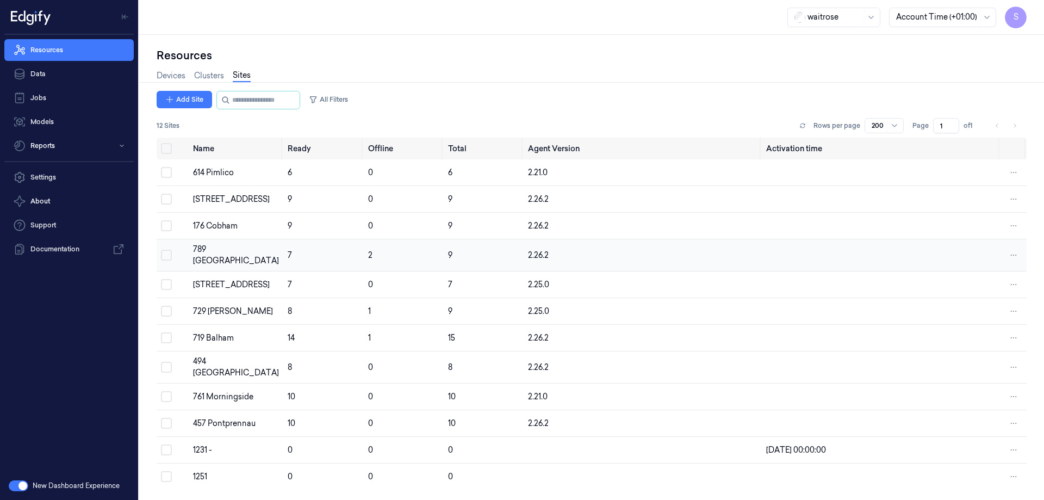
click at [221, 248] on div "789 [GEOGRAPHIC_DATA]" at bounding box center [236, 255] width 86 height 23
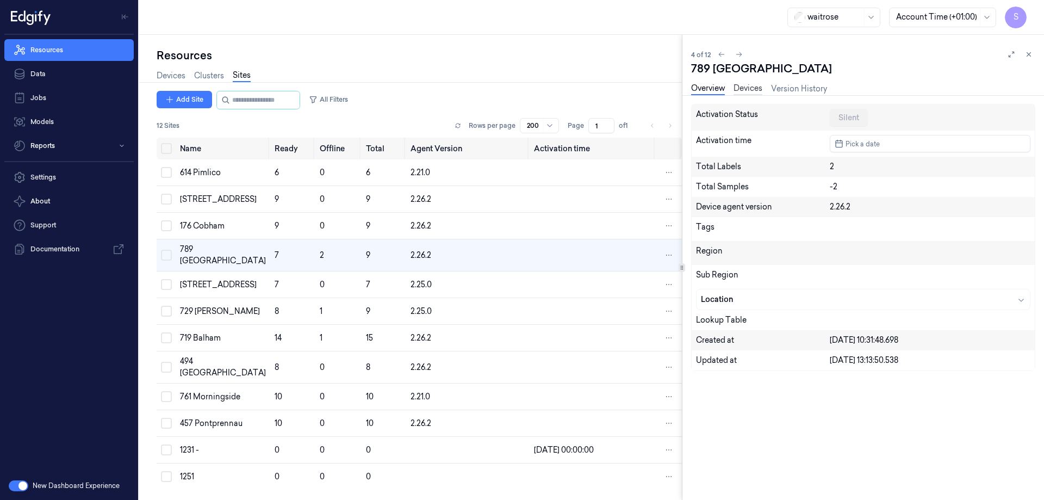
click at [749, 85] on link "Devices" at bounding box center [747, 89] width 29 height 13
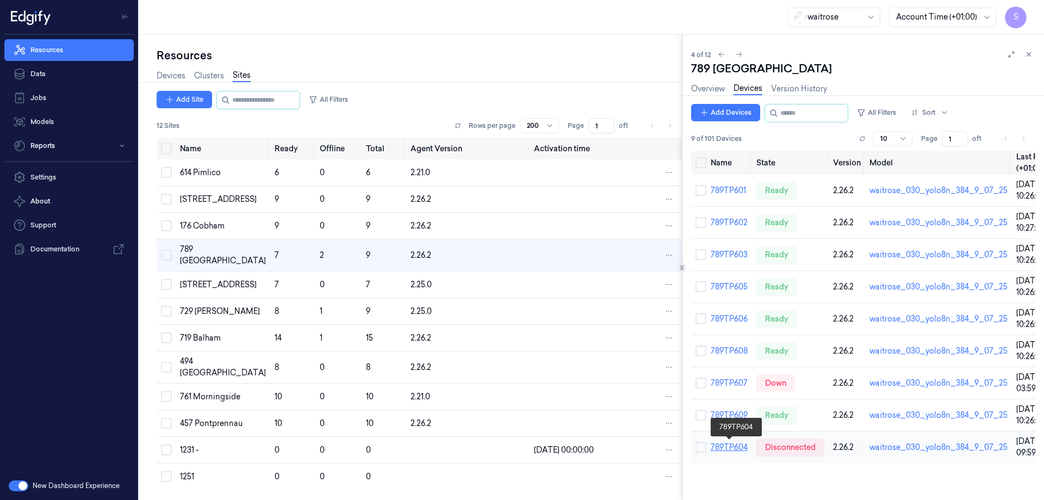
click at [732, 445] on link "789TP604" at bounding box center [729, 447] width 37 height 10
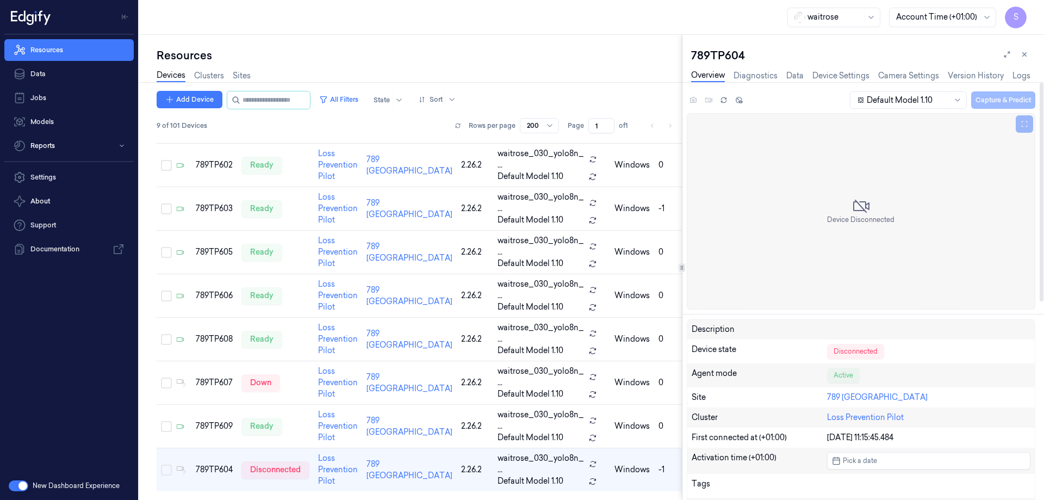
scroll to position [66, 0]
click at [1024, 74] on link "Logs" at bounding box center [1021, 76] width 18 height 13
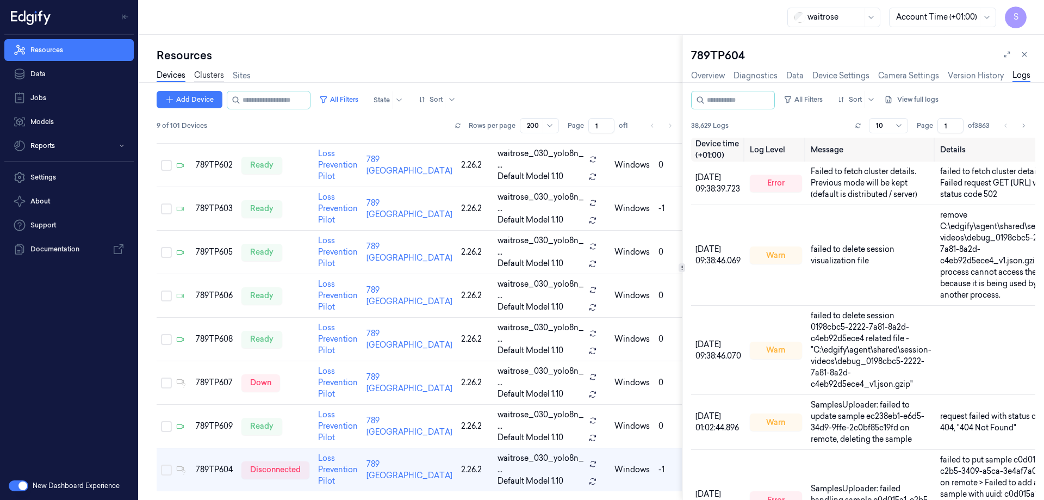
click at [203, 74] on link "Clusters" at bounding box center [209, 76] width 30 height 13
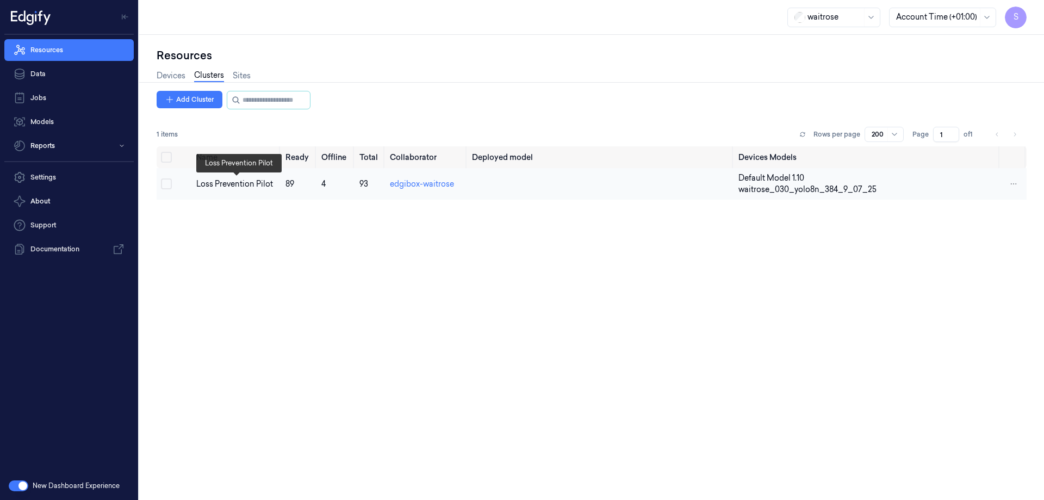
click at [233, 184] on div "Loss Prevention Pilot" at bounding box center [236, 183] width 80 height 11
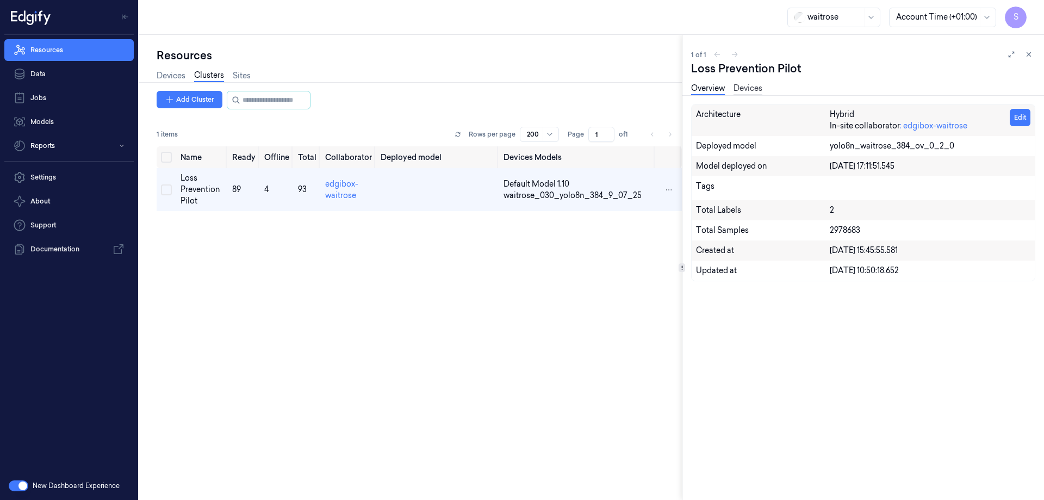
click at [747, 87] on link "Devices" at bounding box center [747, 89] width 29 height 13
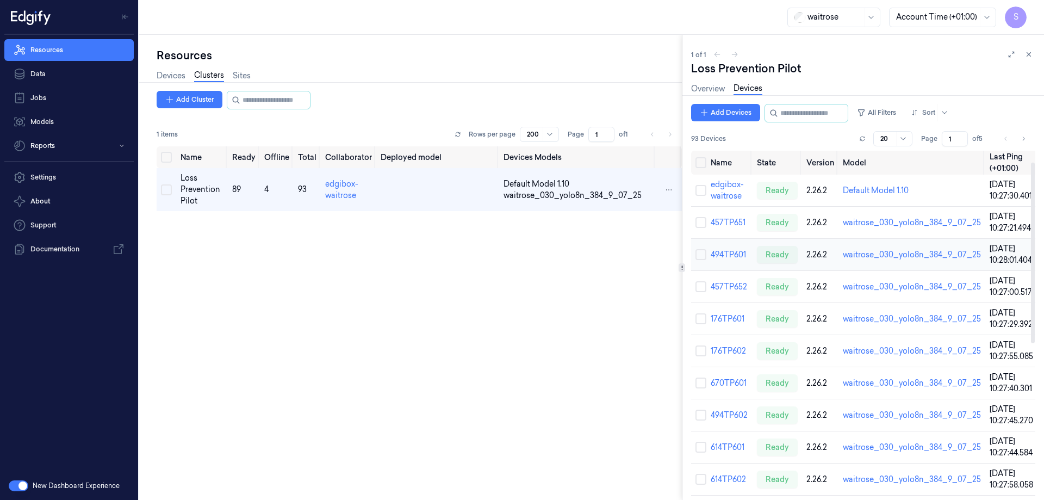
scroll to position [54, 0]
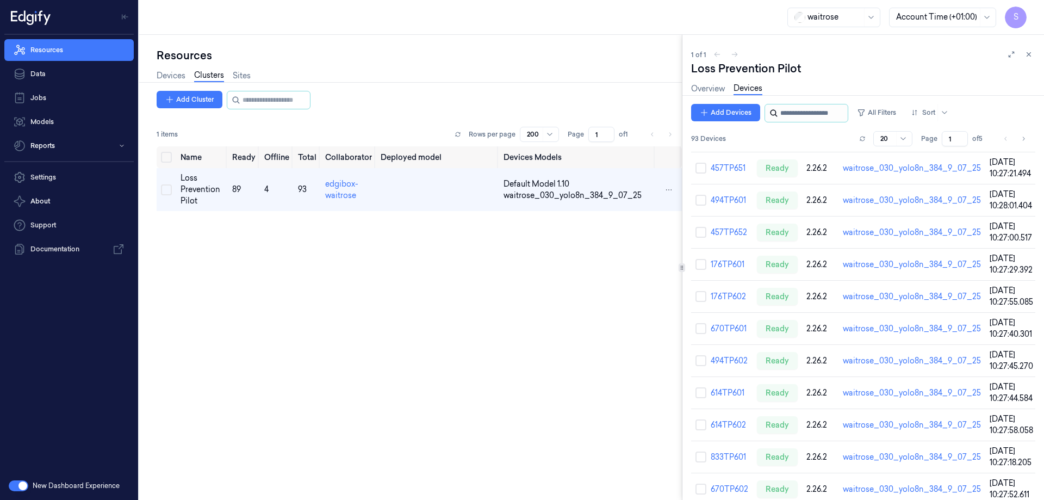
click at [795, 120] on input "string" at bounding box center [812, 112] width 65 height 17
type input "***"
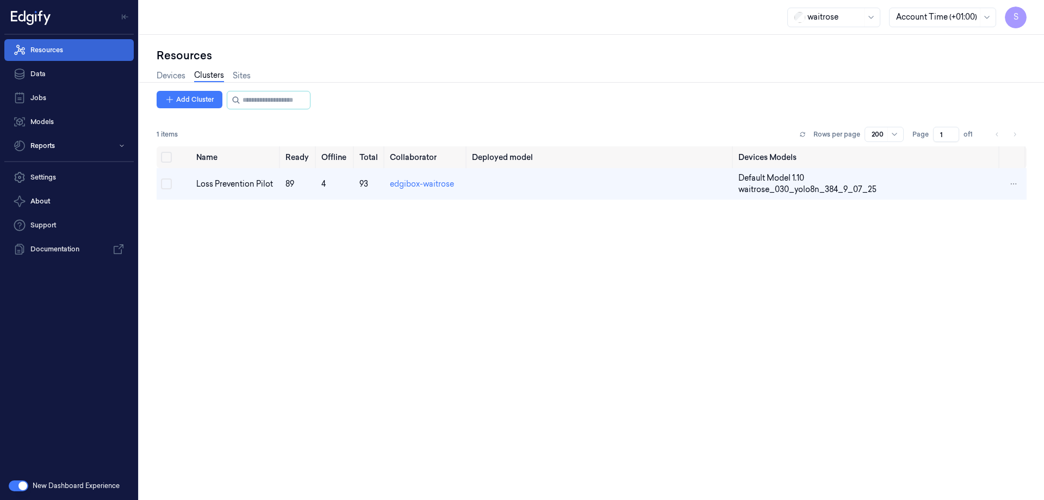
click at [55, 45] on link "Resources" at bounding box center [68, 50] width 129 height 22
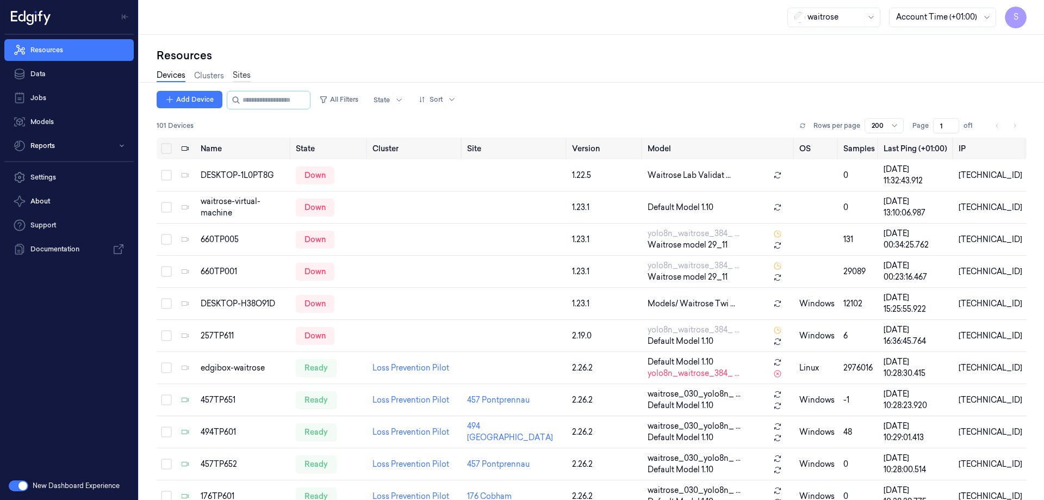
click at [245, 71] on link "Sites" at bounding box center [242, 76] width 18 height 13
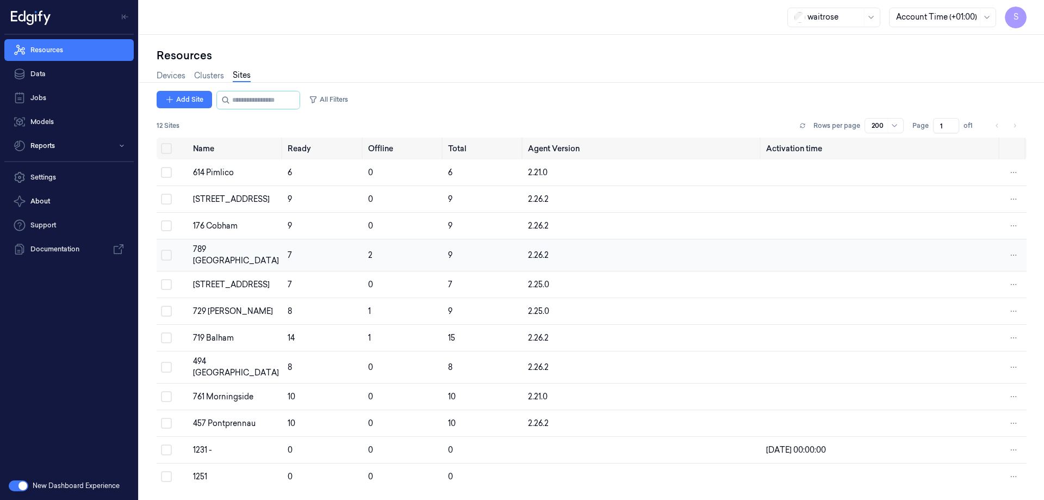
click at [217, 246] on td "789 [GEOGRAPHIC_DATA]" at bounding box center [236, 255] width 95 height 32
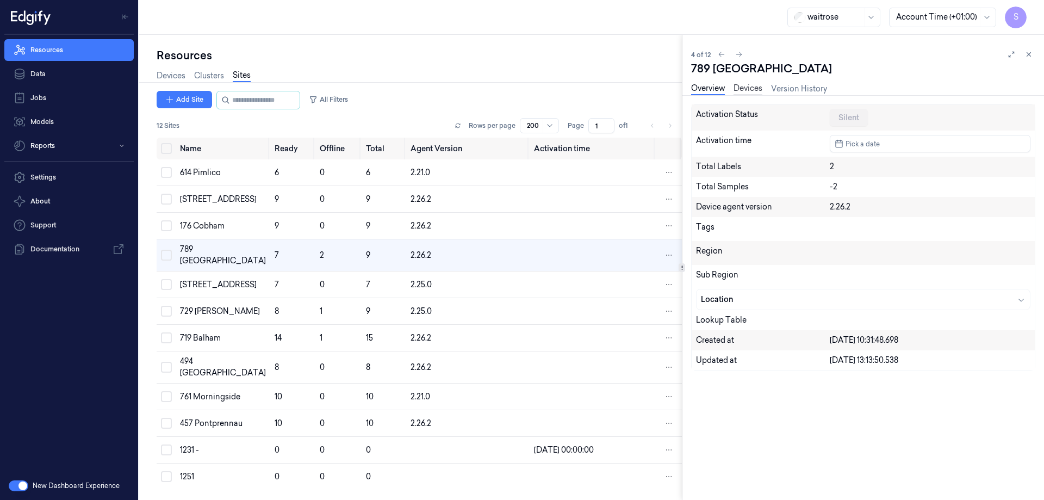
click at [758, 90] on link "Devices" at bounding box center [747, 89] width 29 height 13
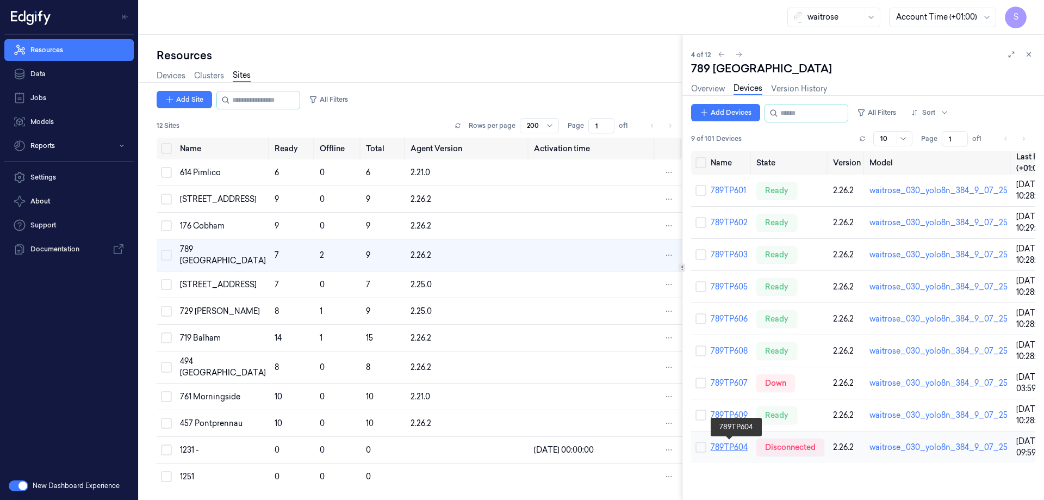
click at [737, 449] on link "789TP604" at bounding box center [729, 447] width 37 height 10
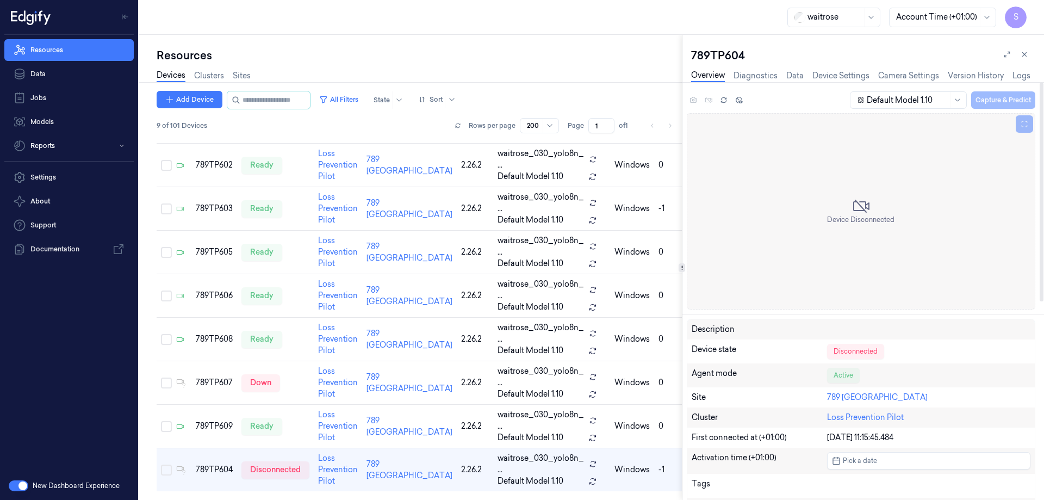
scroll to position [66, 0]
click at [1021, 75] on link "Logs" at bounding box center [1021, 76] width 18 height 13
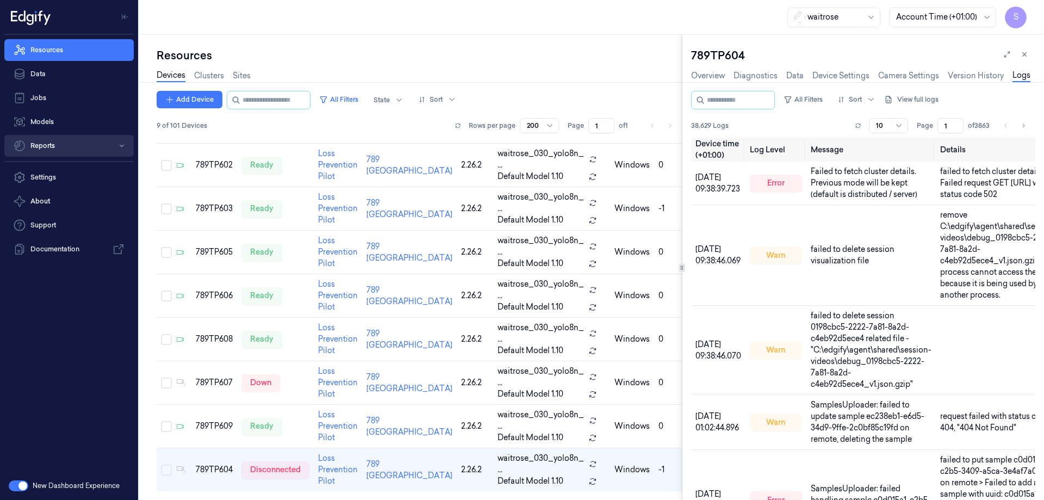
click at [51, 146] on button "Reports" at bounding box center [68, 146] width 129 height 22
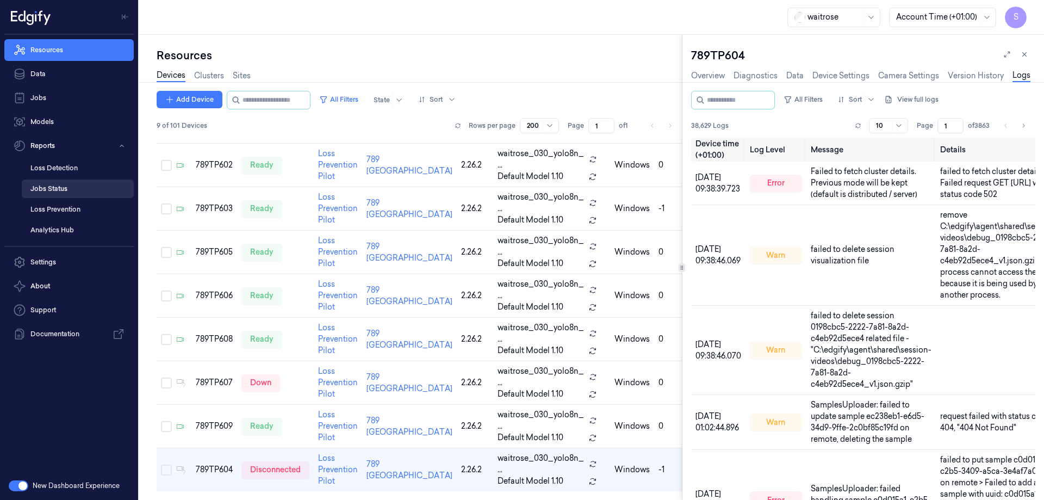
click at [62, 188] on link "Jobs Status" at bounding box center [78, 188] width 112 height 18
